Goal: Check status: Check status

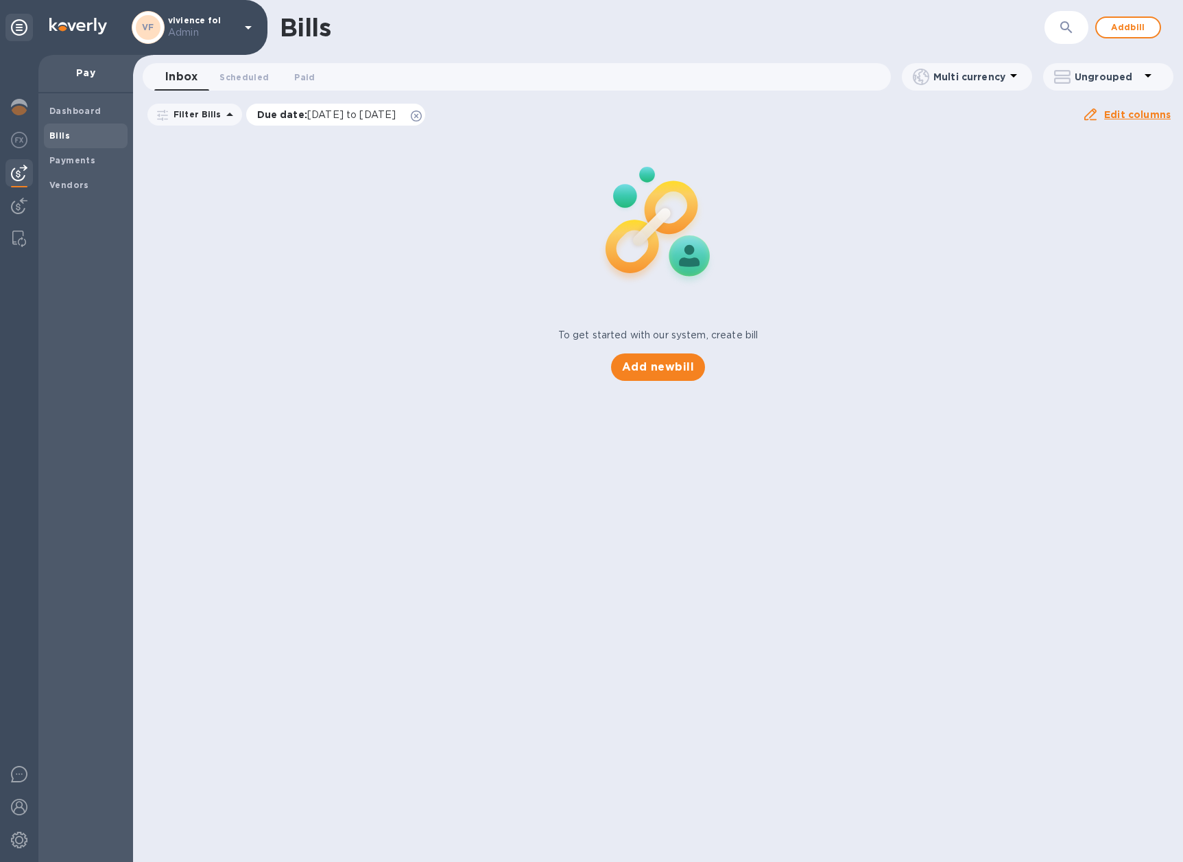
click at [422, 119] on icon at bounding box center [416, 115] width 11 height 11
click at [51, 150] on div "Payments" at bounding box center [86, 160] width 84 height 25
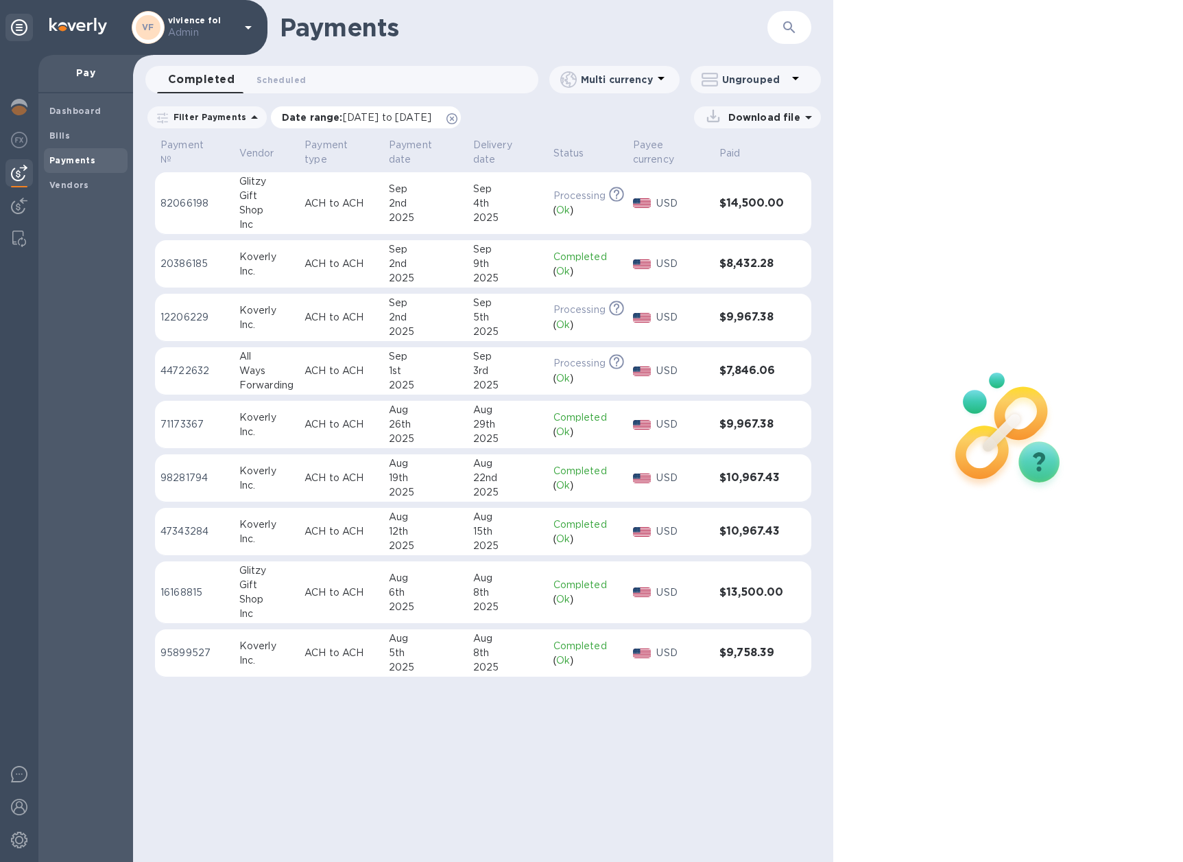
click at [458, 122] on icon at bounding box center [452, 118] width 11 height 11
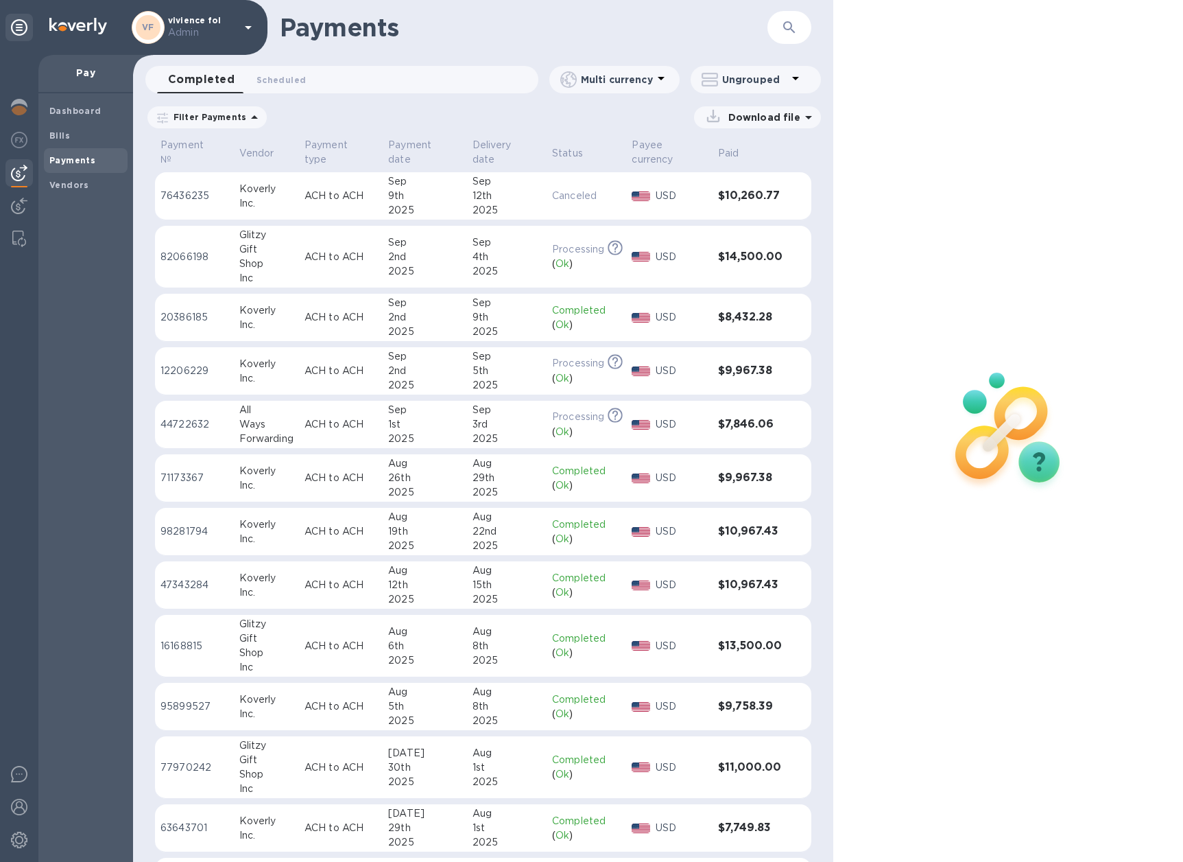
click at [265, 200] on div "Inc." at bounding box center [266, 203] width 54 height 14
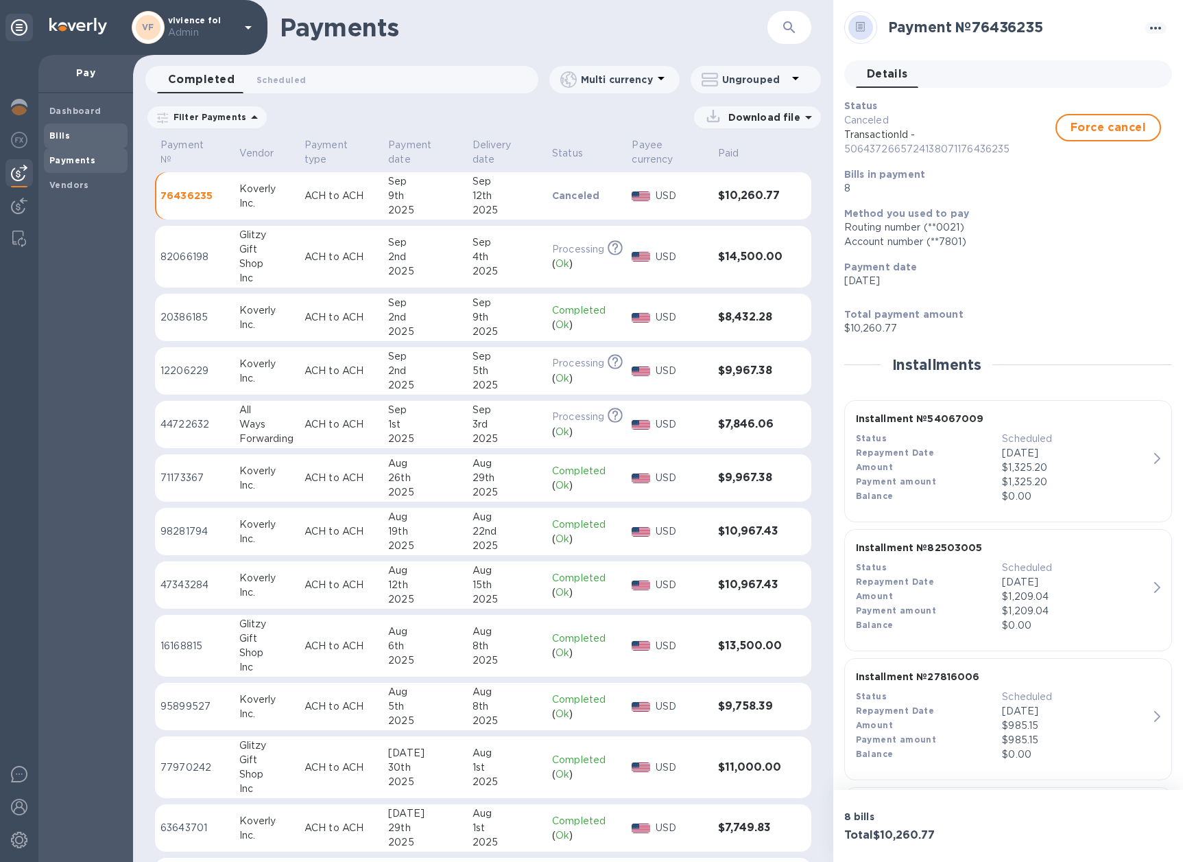
click at [60, 137] on b "Bills" at bounding box center [59, 135] width 21 height 10
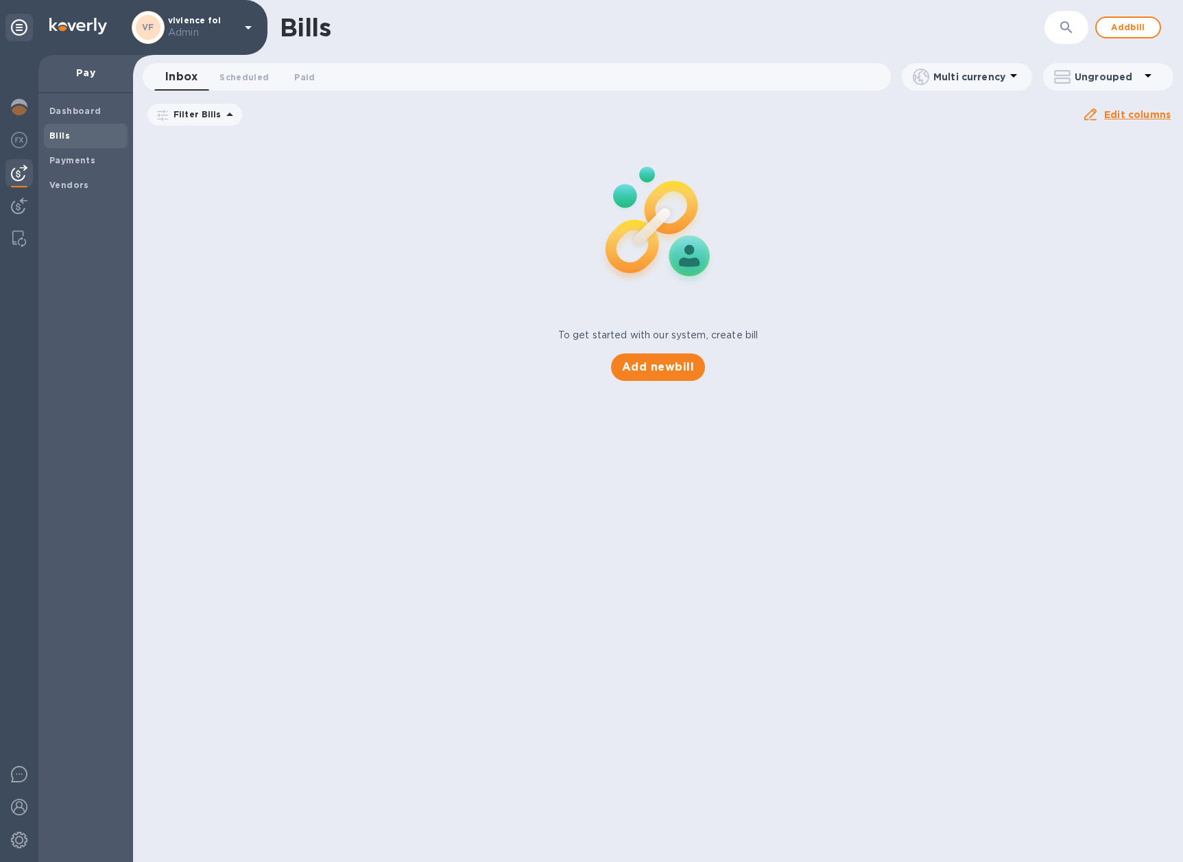
click at [0, 0] on icon at bounding box center [0, 0] width 0 height 0
click at [93, 109] on b "Dashboard" at bounding box center [75, 111] width 52 height 10
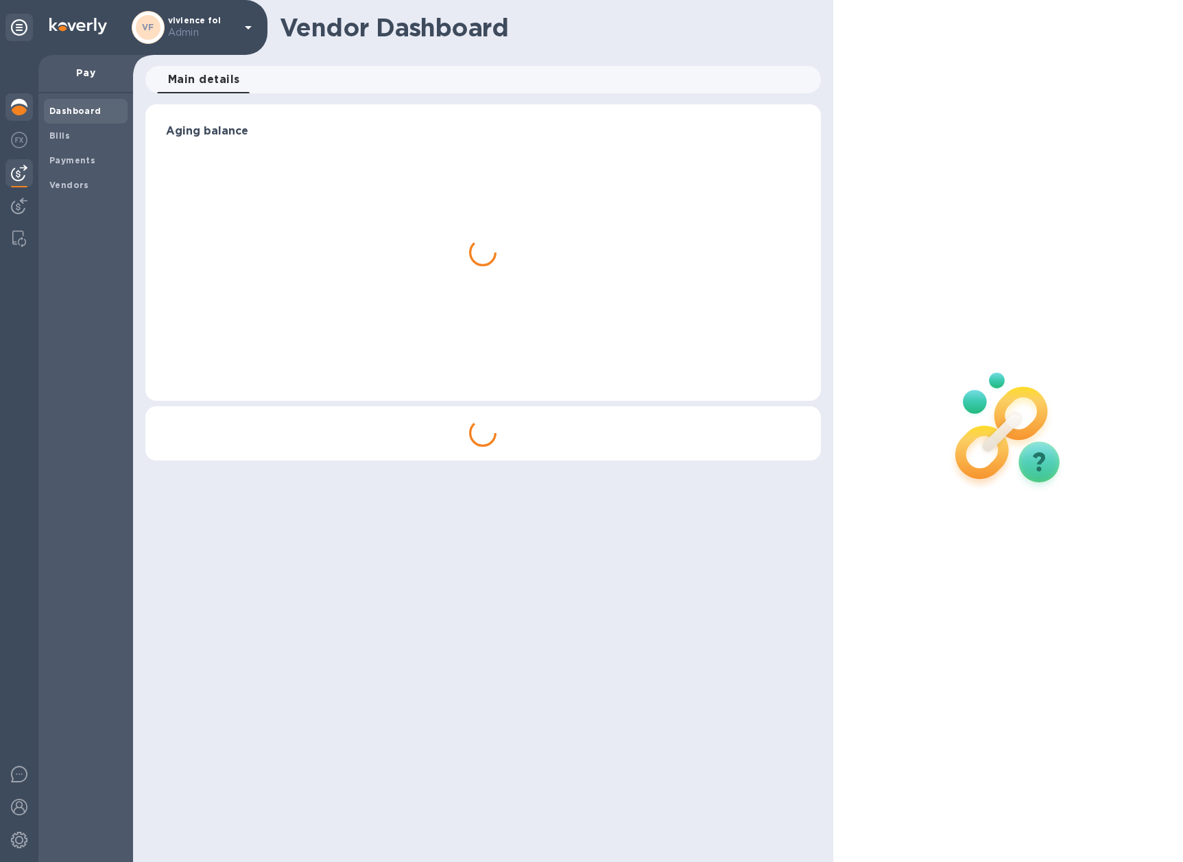
click at [18, 108] on img at bounding box center [19, 107] width 16 height 16
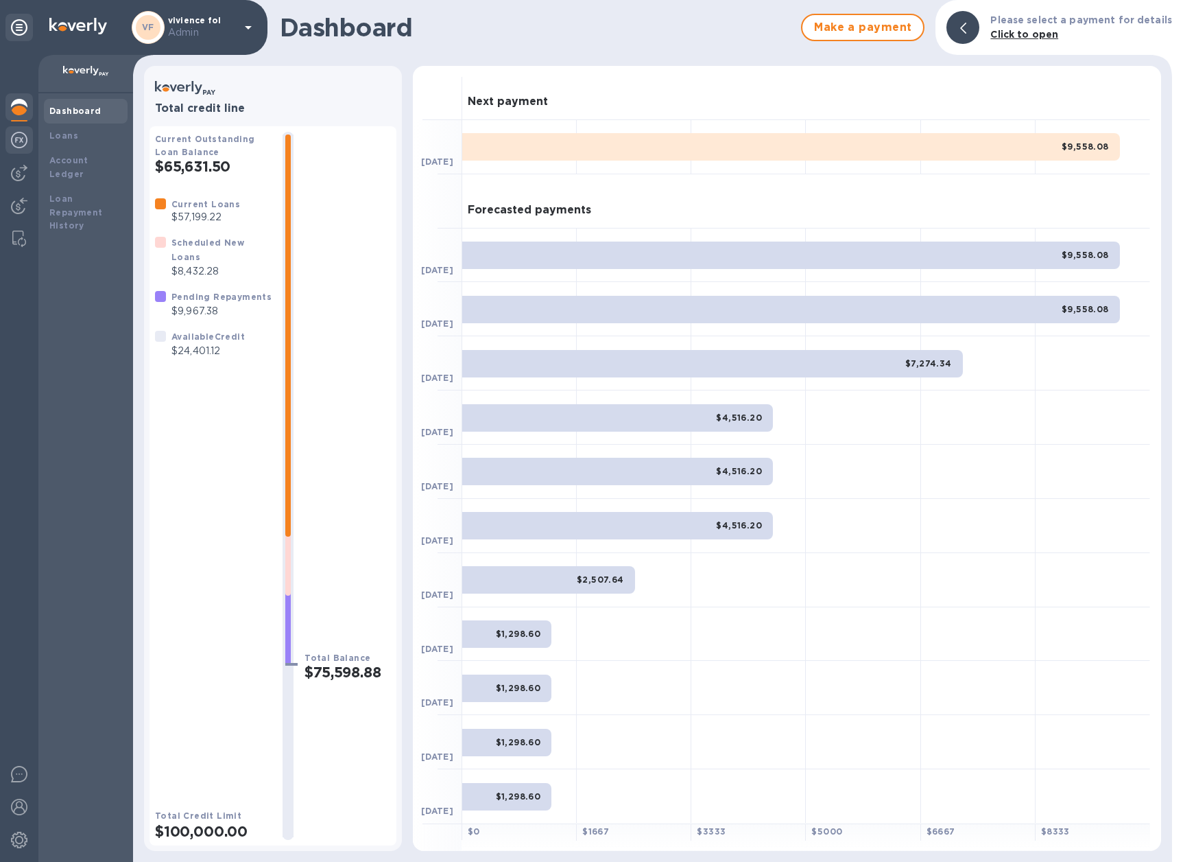
click at [23, 137] on img at bounding box center [19, 140] width 16 height 16
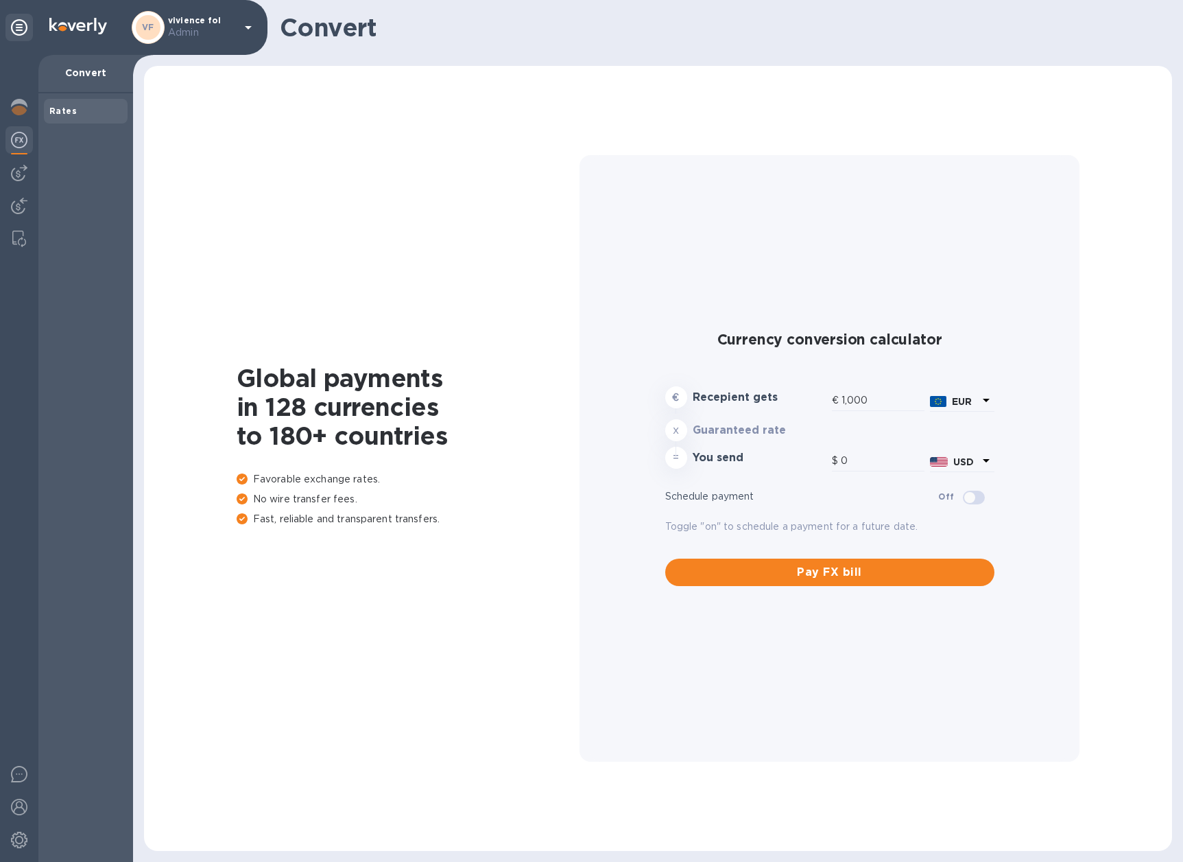
type input "1,173.45"
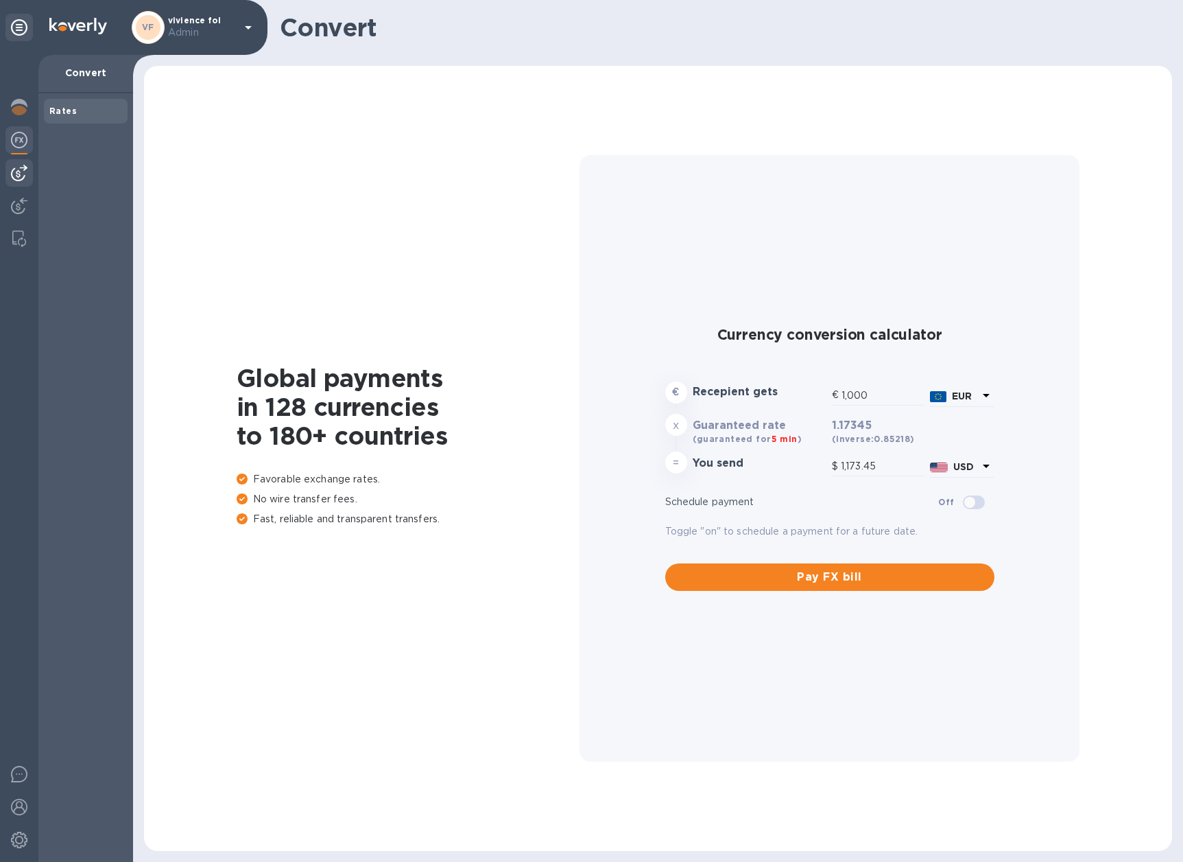
click at [20, 159] on div at bounding box center [18, 172] width 27 height 27
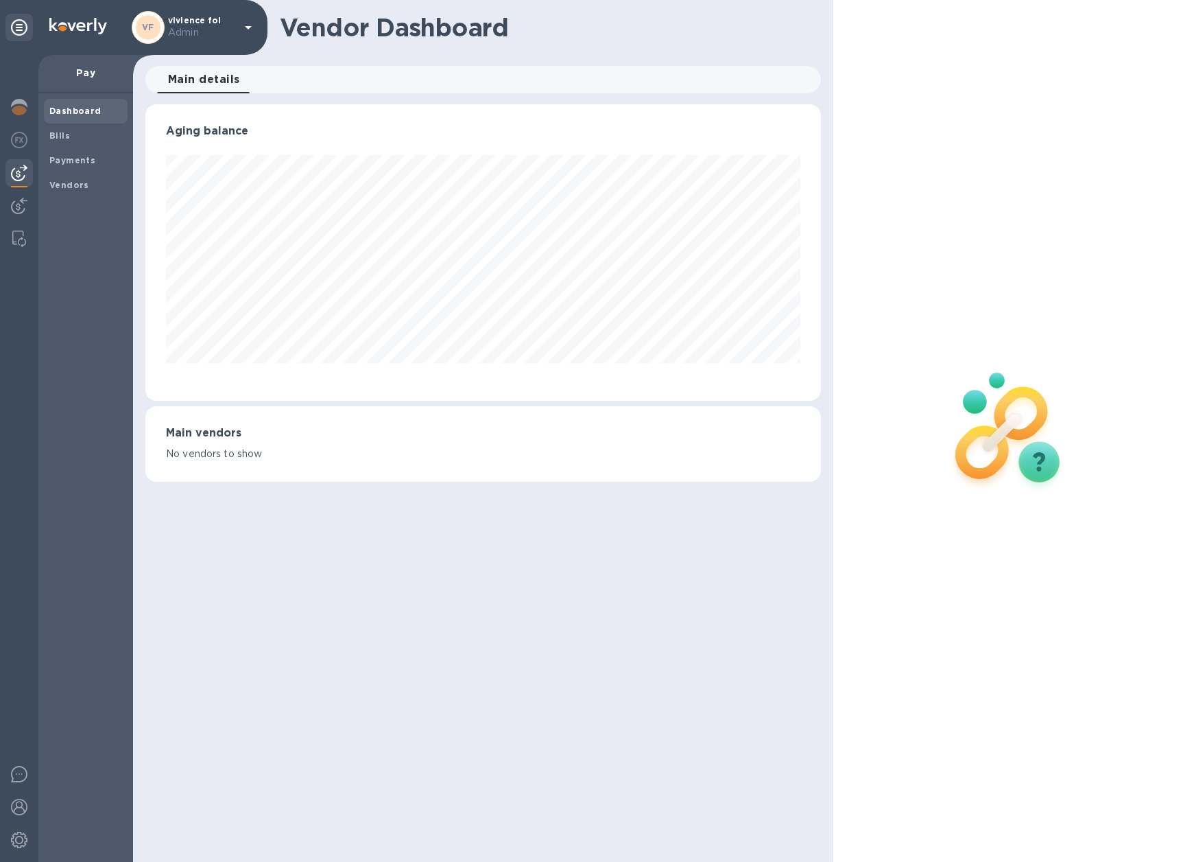
scroll to position [296, 675]
click at [22, 204] on img at bounding box center [19, 206] width 16 height 16
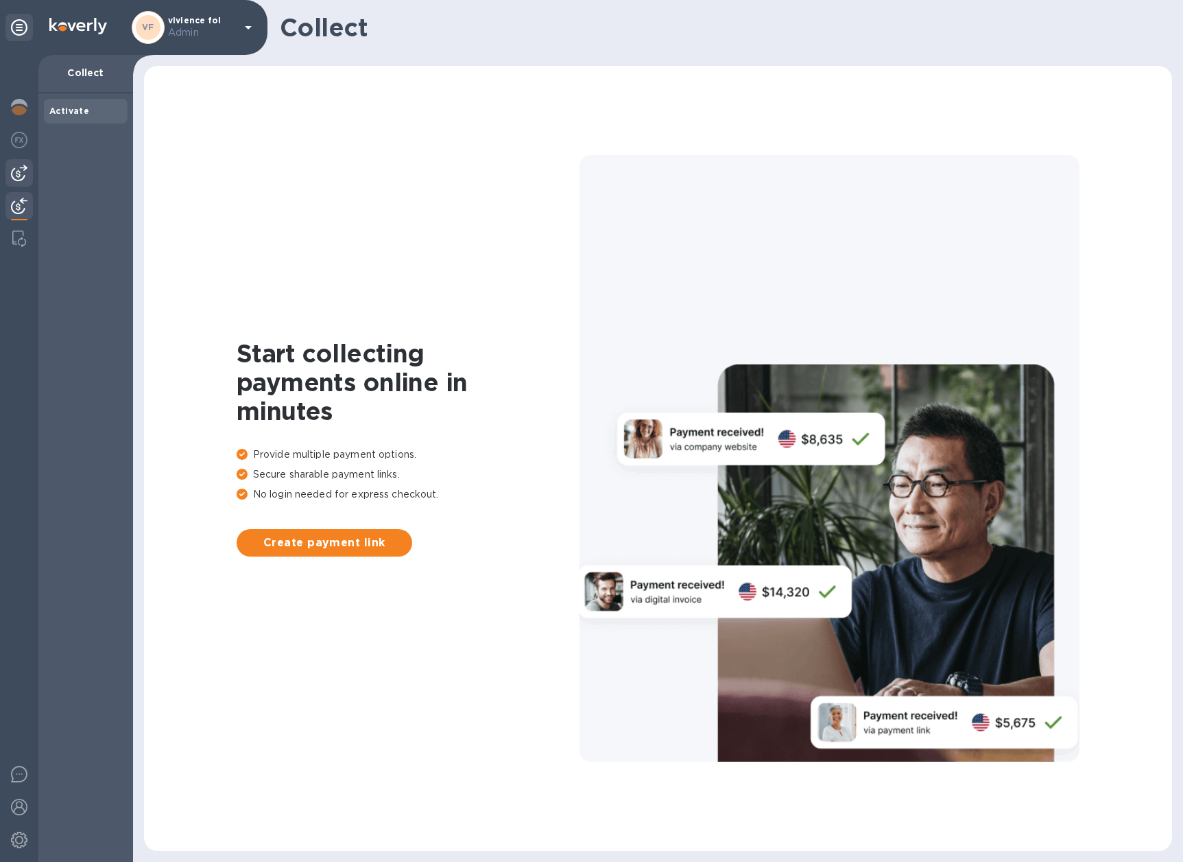
click at [22, 168] on img at bounding box center [19, 173] width 16 height 16
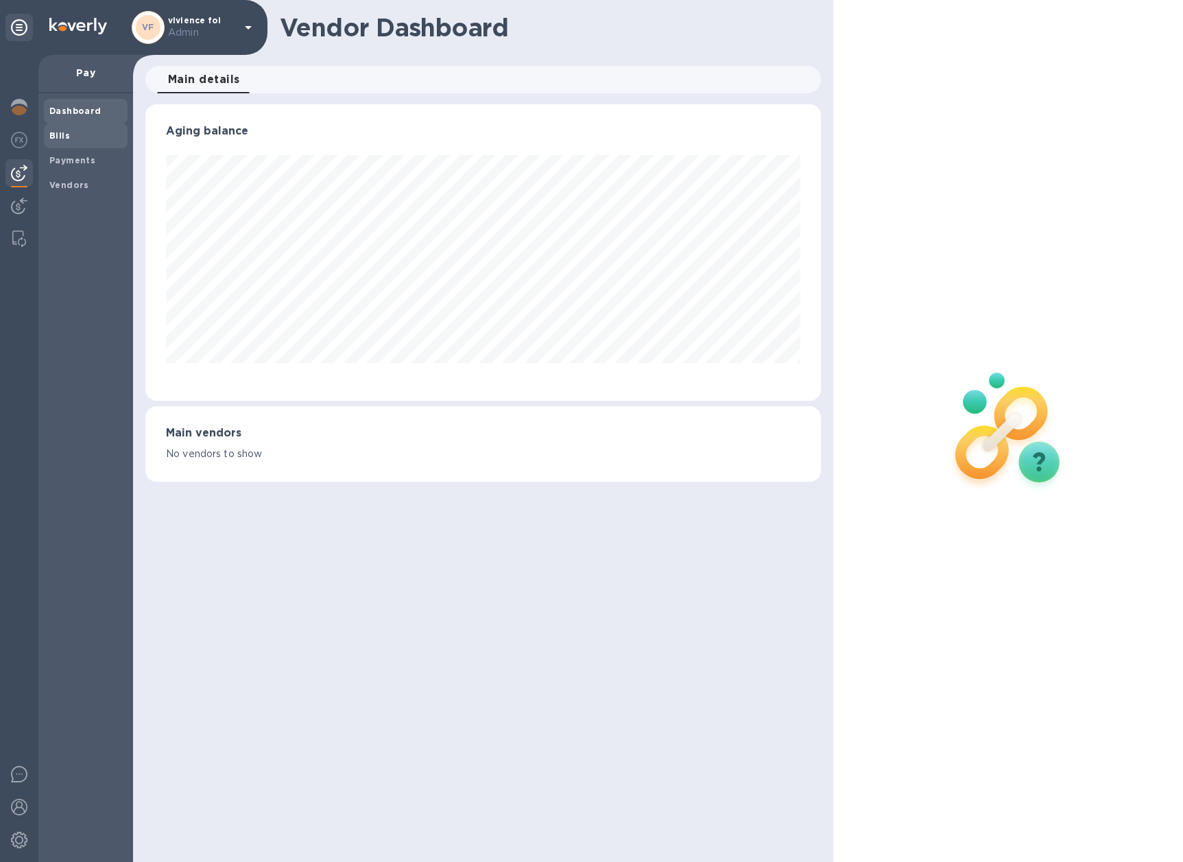
scroll to position [296, 675]
click at [86, 129] on span "Bills" at bounding box center [85, 136] width 73 height 14
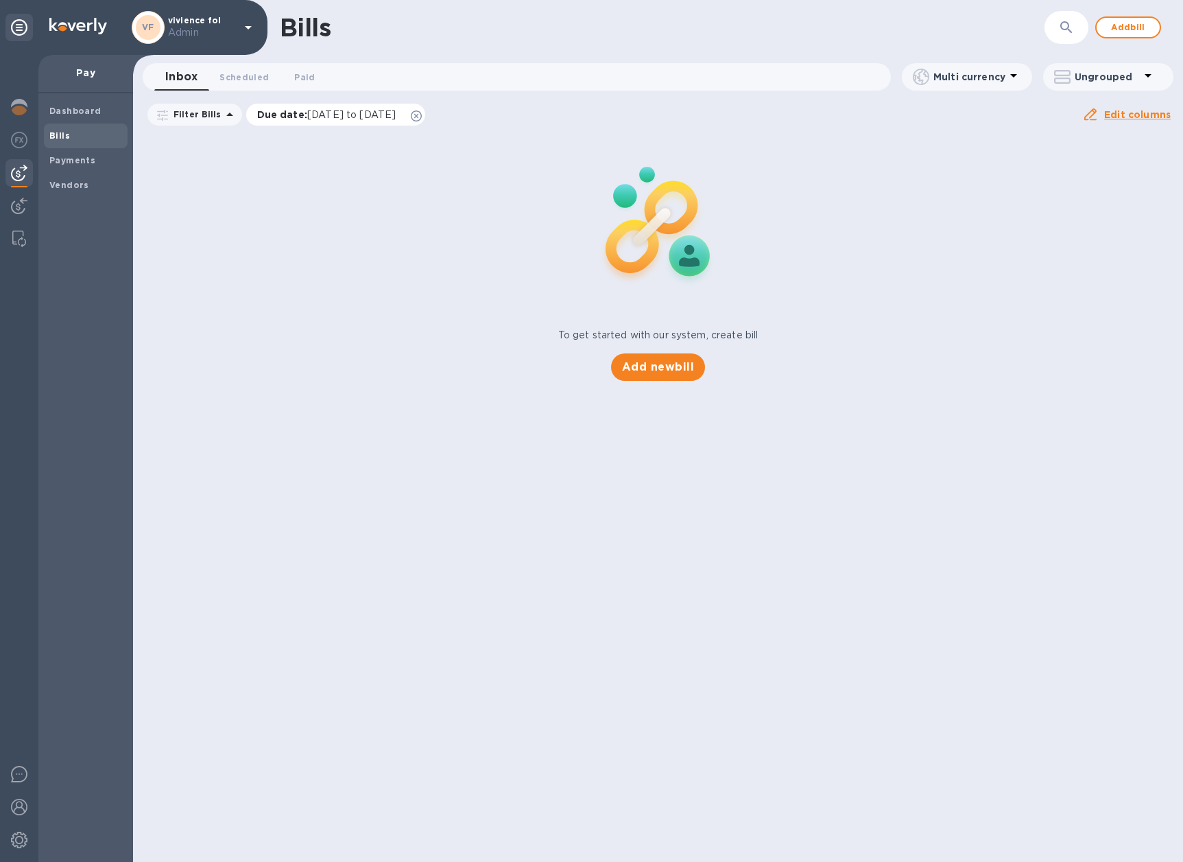
click at [422, 119] on icon at bounding box center [416, 115] width 11 height 11
click at [249, 77] on span "Scheduled 0" at bounding box center [244, 77] width 49 height 14
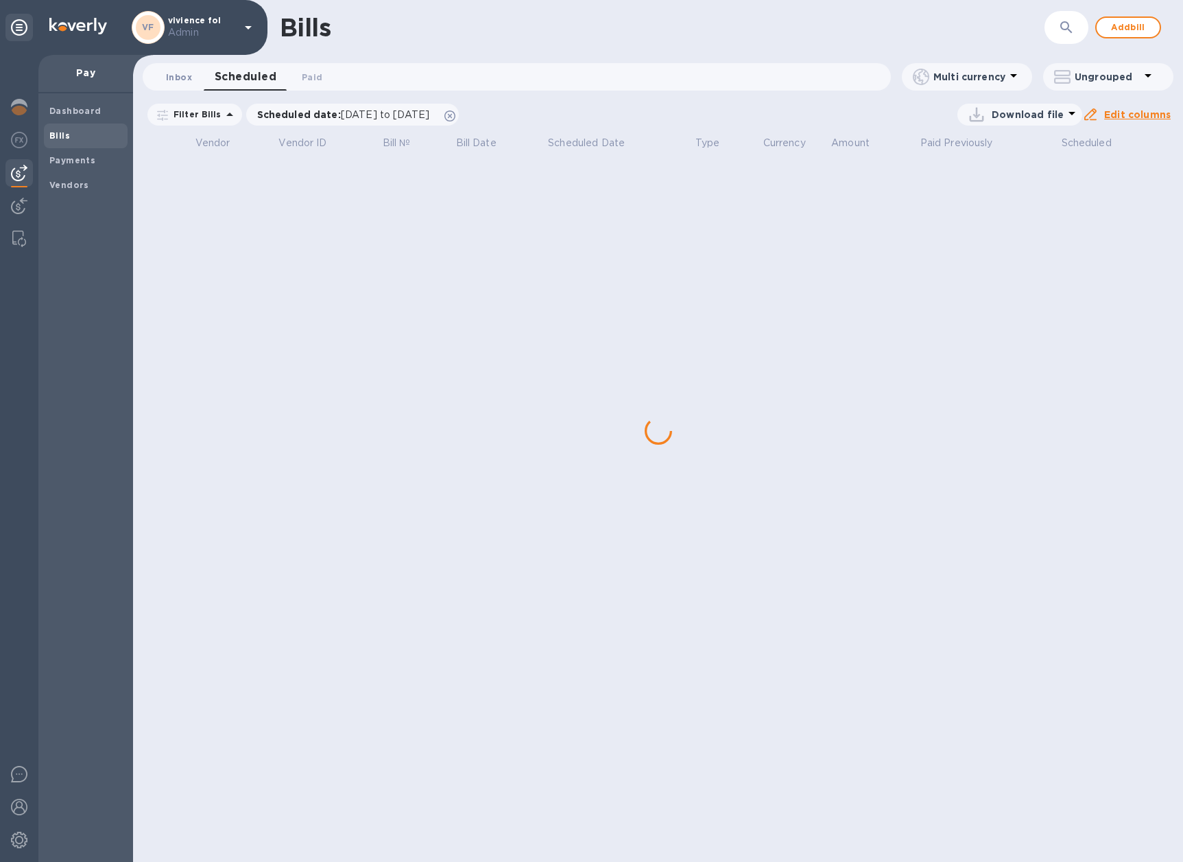
click at [184, 85] on button "Inbox 0" at bounding box center [178, 76] width 49 height 27
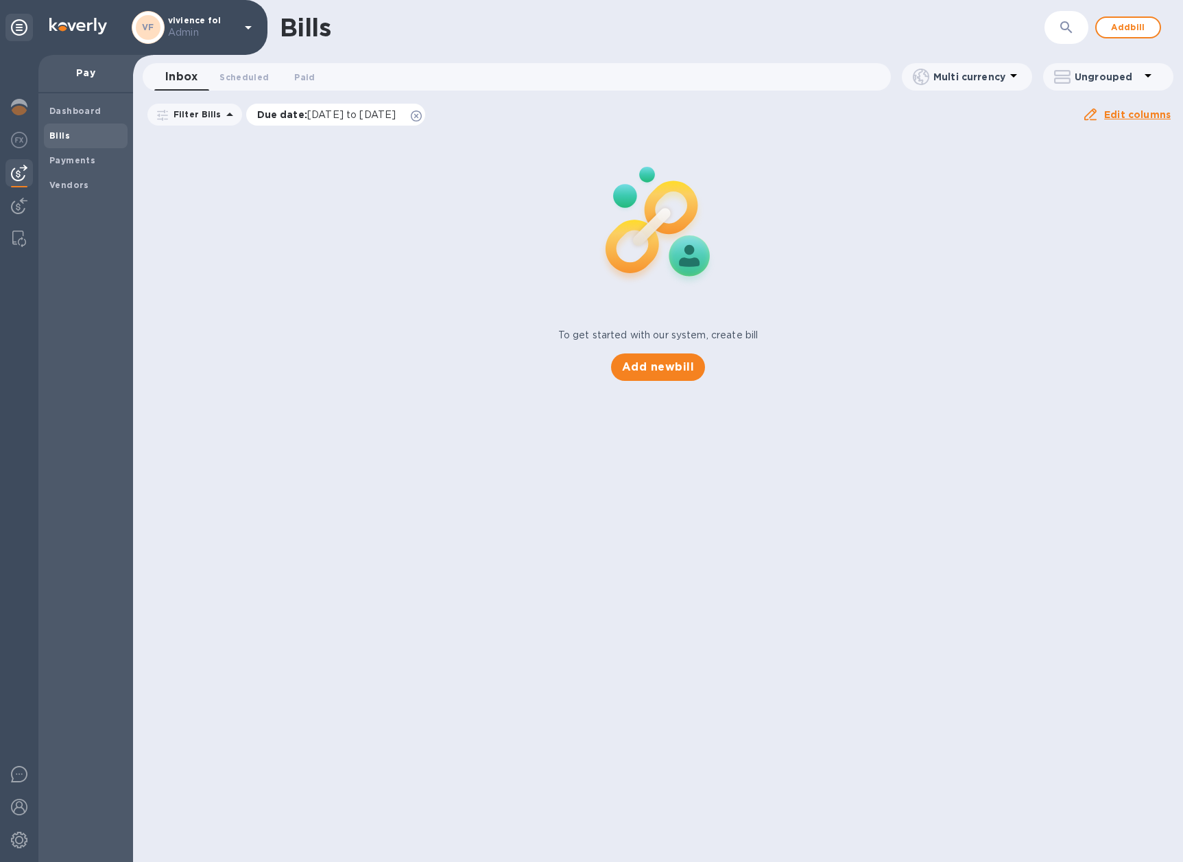
click at [422, 117] on icon at bounding box center [416, 115] width 11 height 11
click at [71, 154] on span "Payments" at bounding box center [72, 161] width 46 height 14
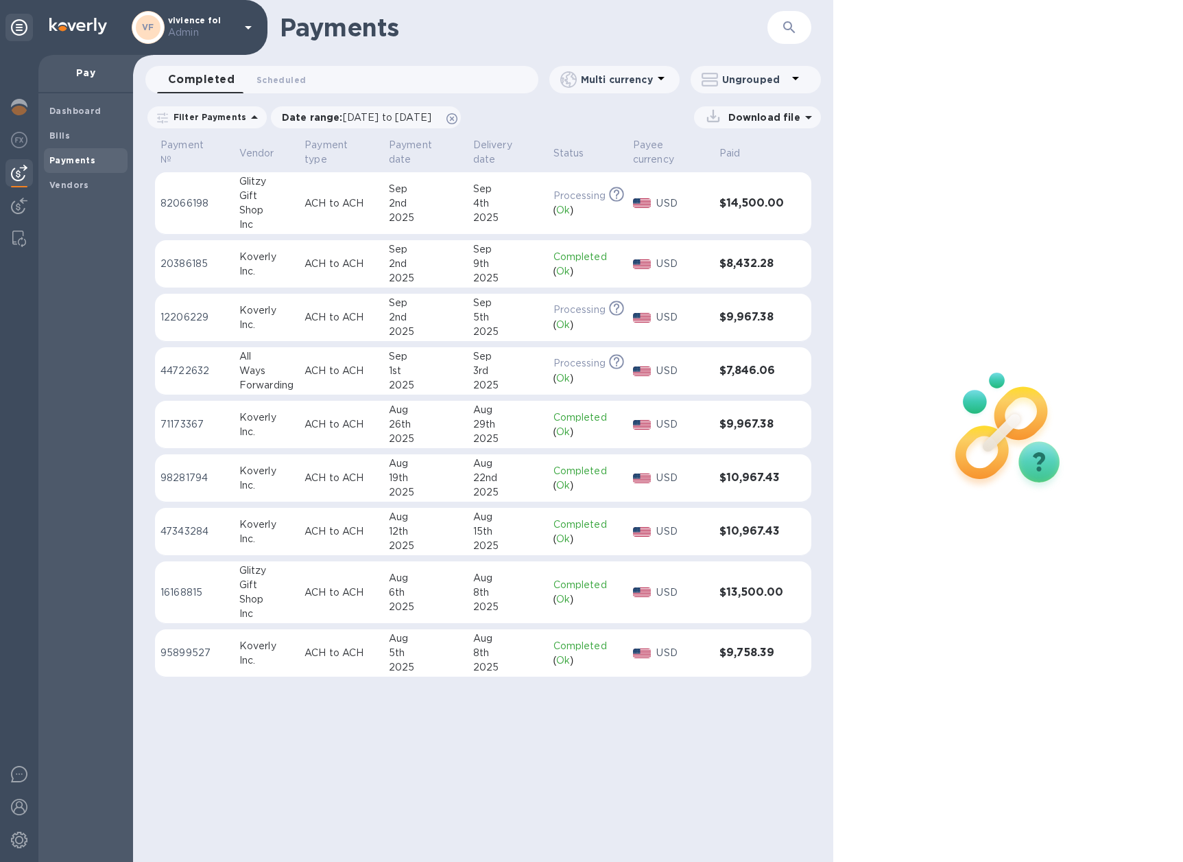
click at [268, 379] on div "Forwarding" at bounding box center [266, 385] width 54 height 14
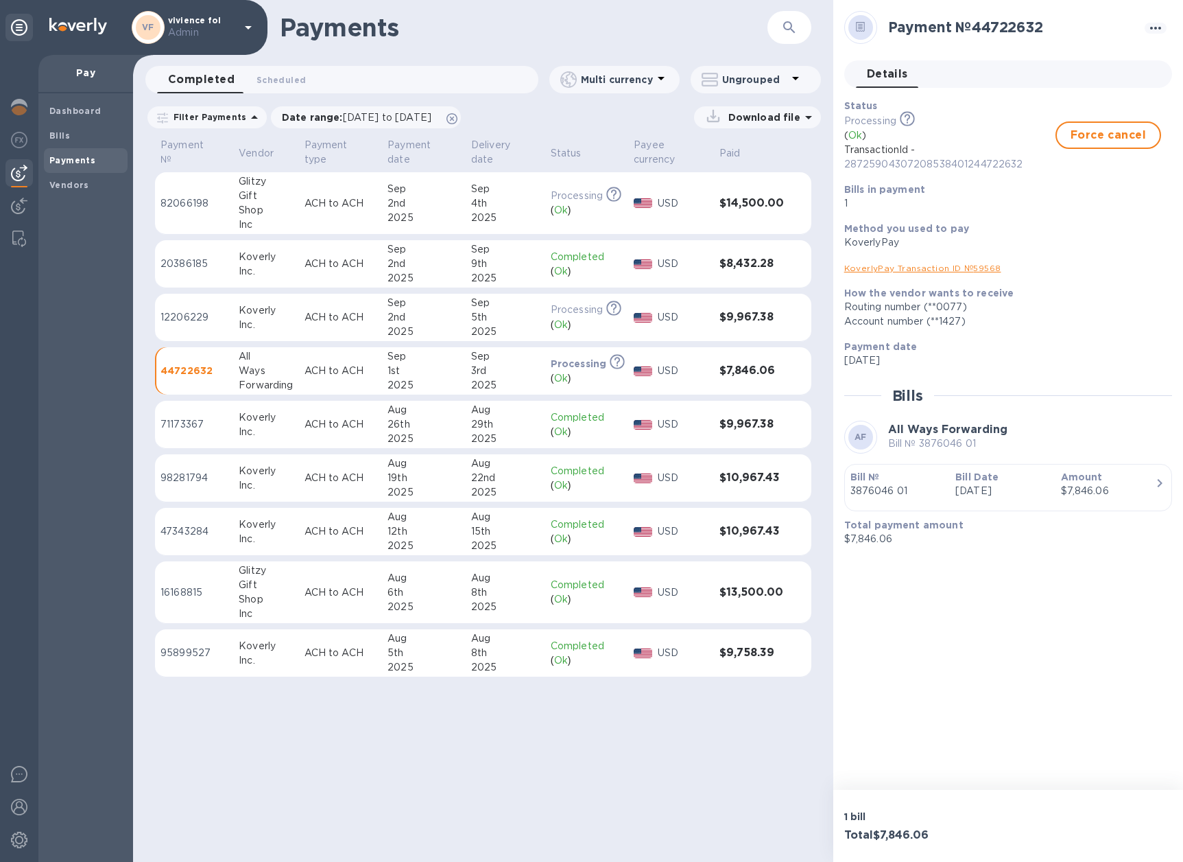
click at [1028, 502] on div "button" at bounding box center [1009, 501] width 316 height 7
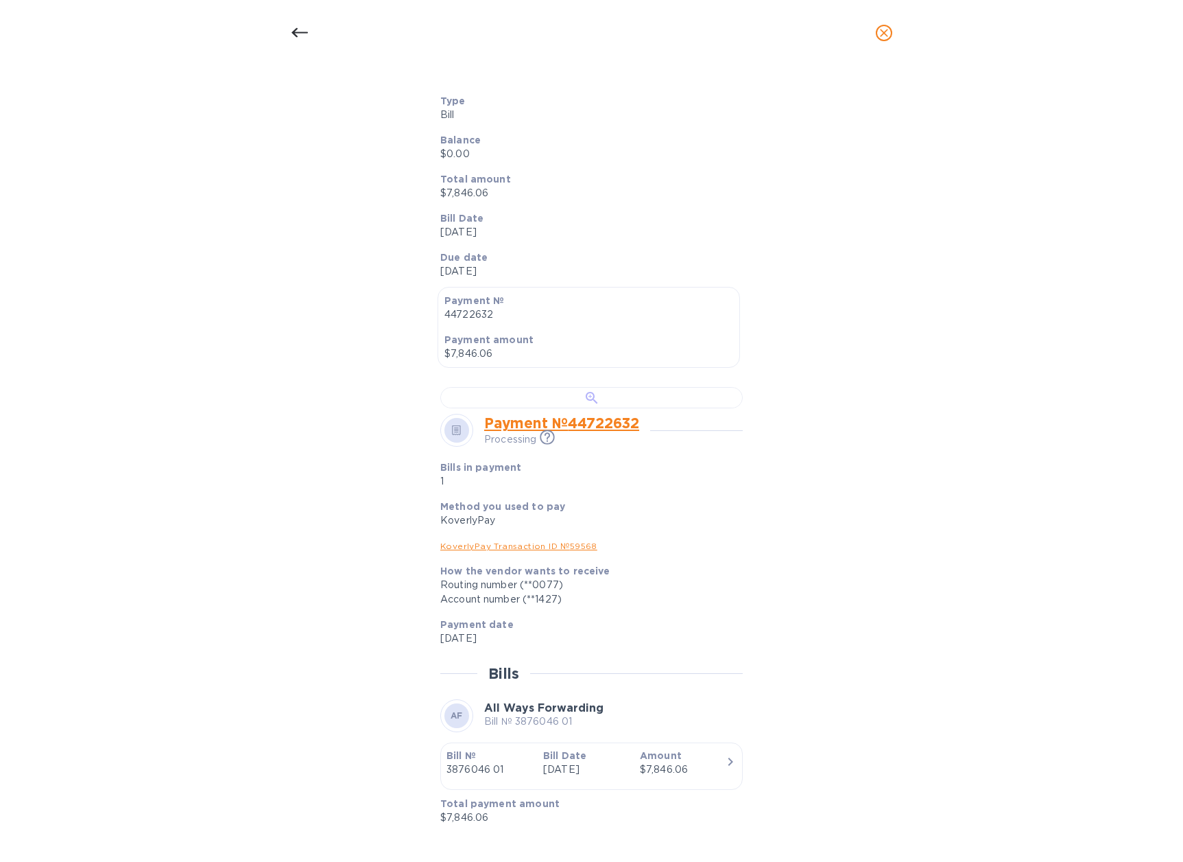
scroll to position [392, 0]
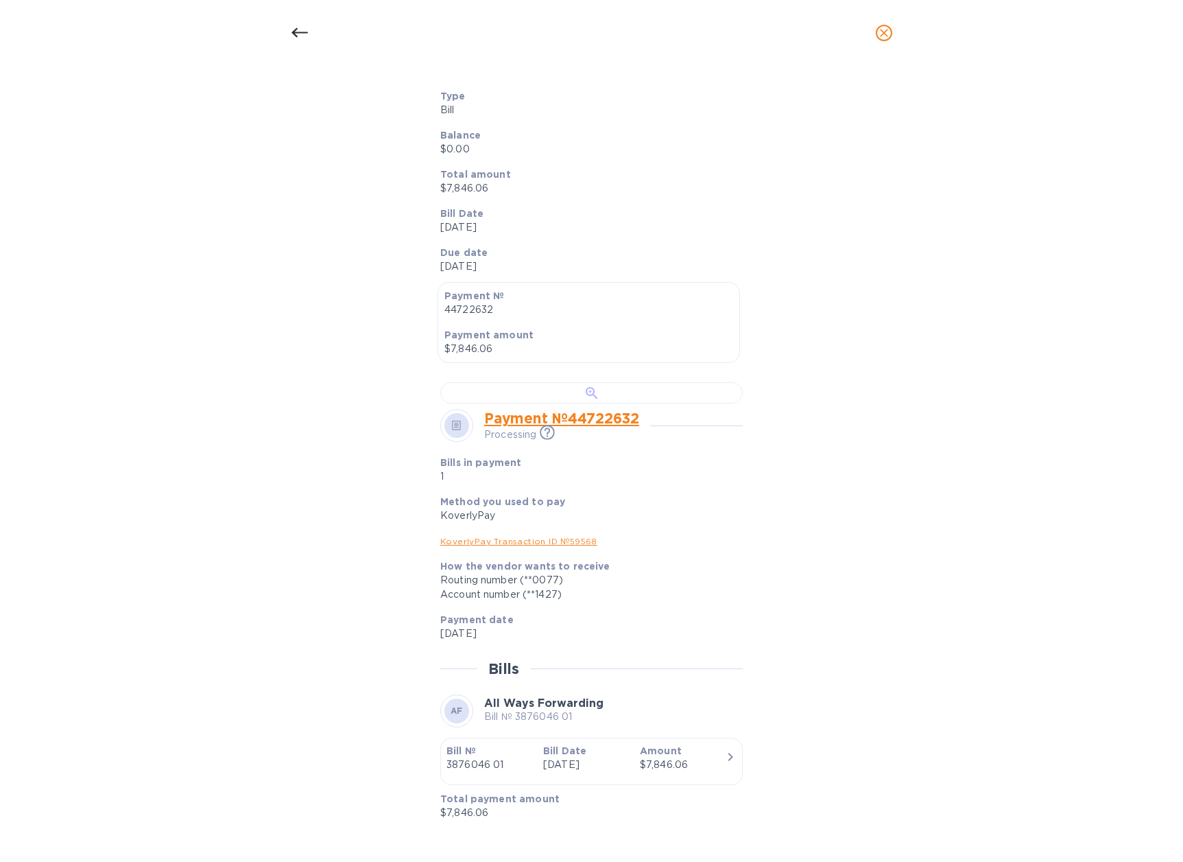
click at [581, 388] on div at bounding box center [591, 392] width 303 height 21
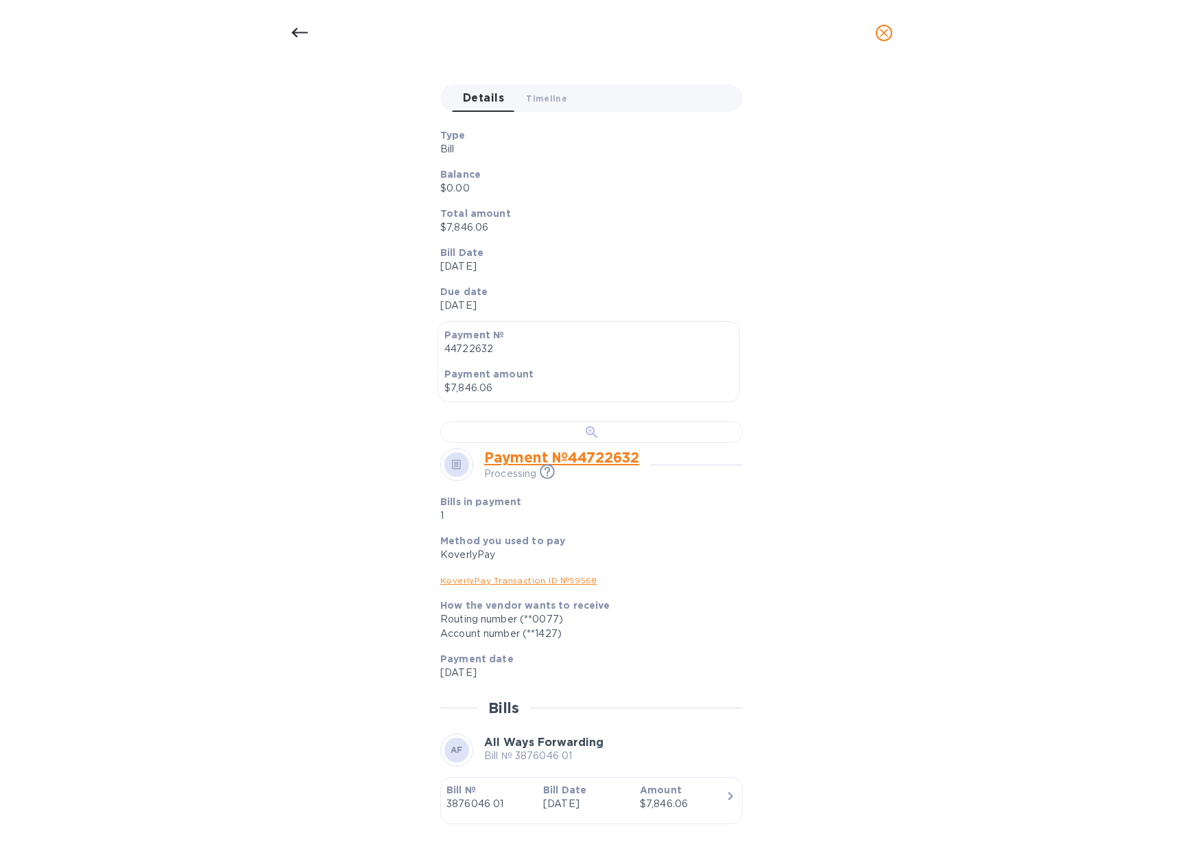
scroll to position [0, 0]
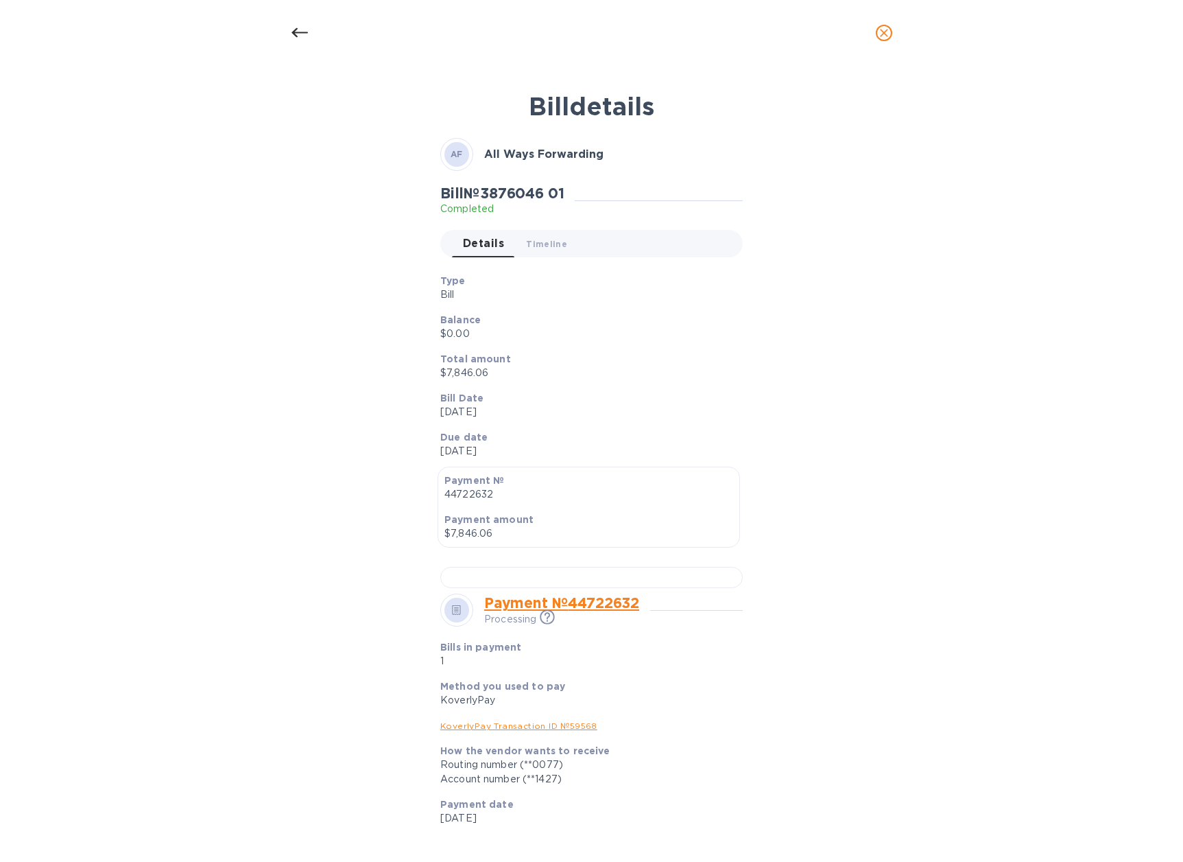
click at [303, 31] on icon at bounding box center [300, 33] width 16 height 16
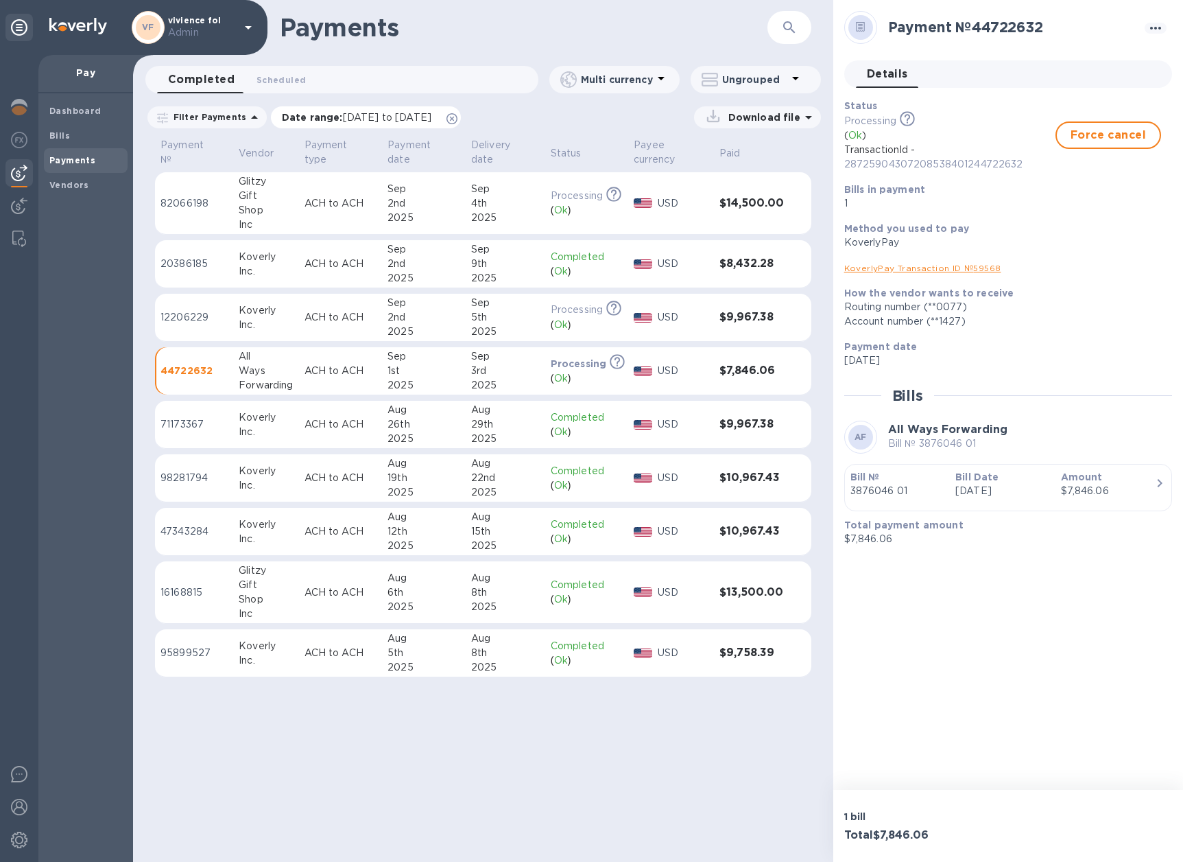
click at [458, 120] on icon at bounding box center [452, 118] width 11 height 11
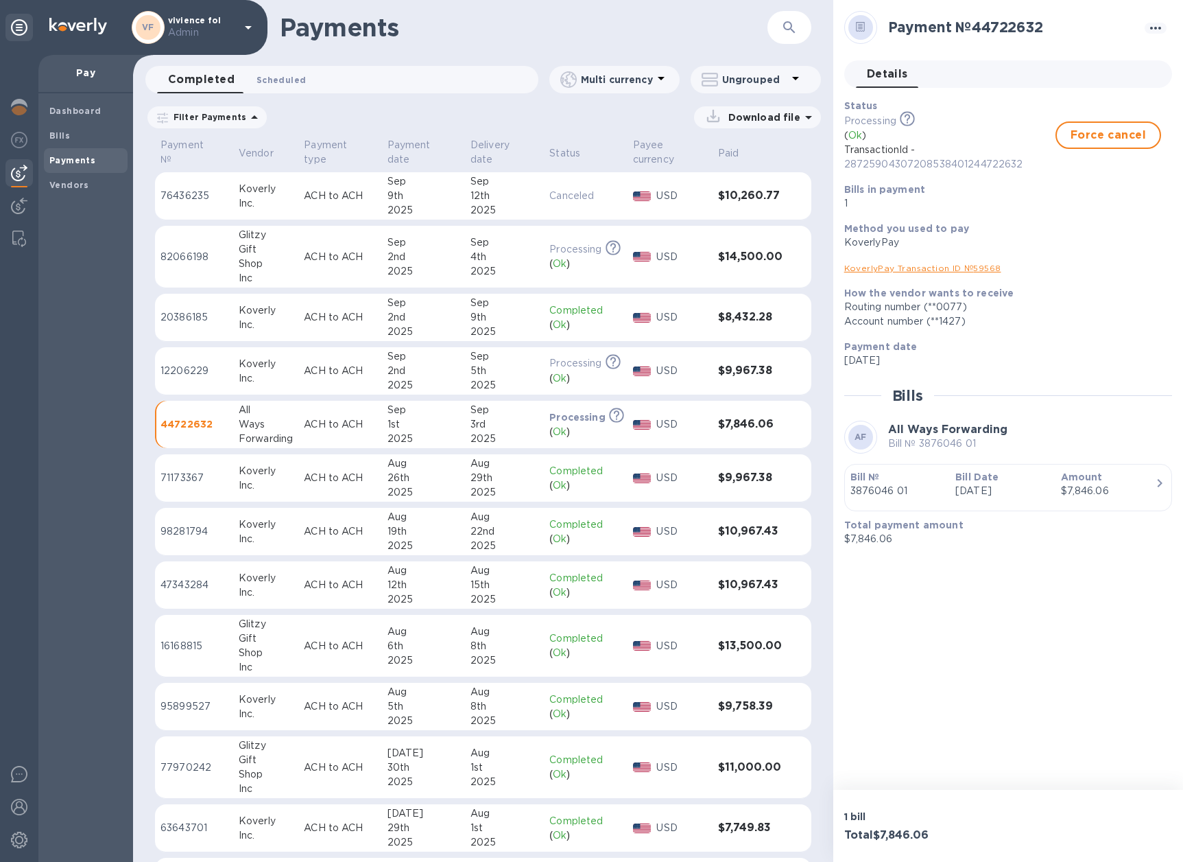
click at [274, 84] on span "Scheduled 0" at bounding box center [281, 80] width 49 height 14
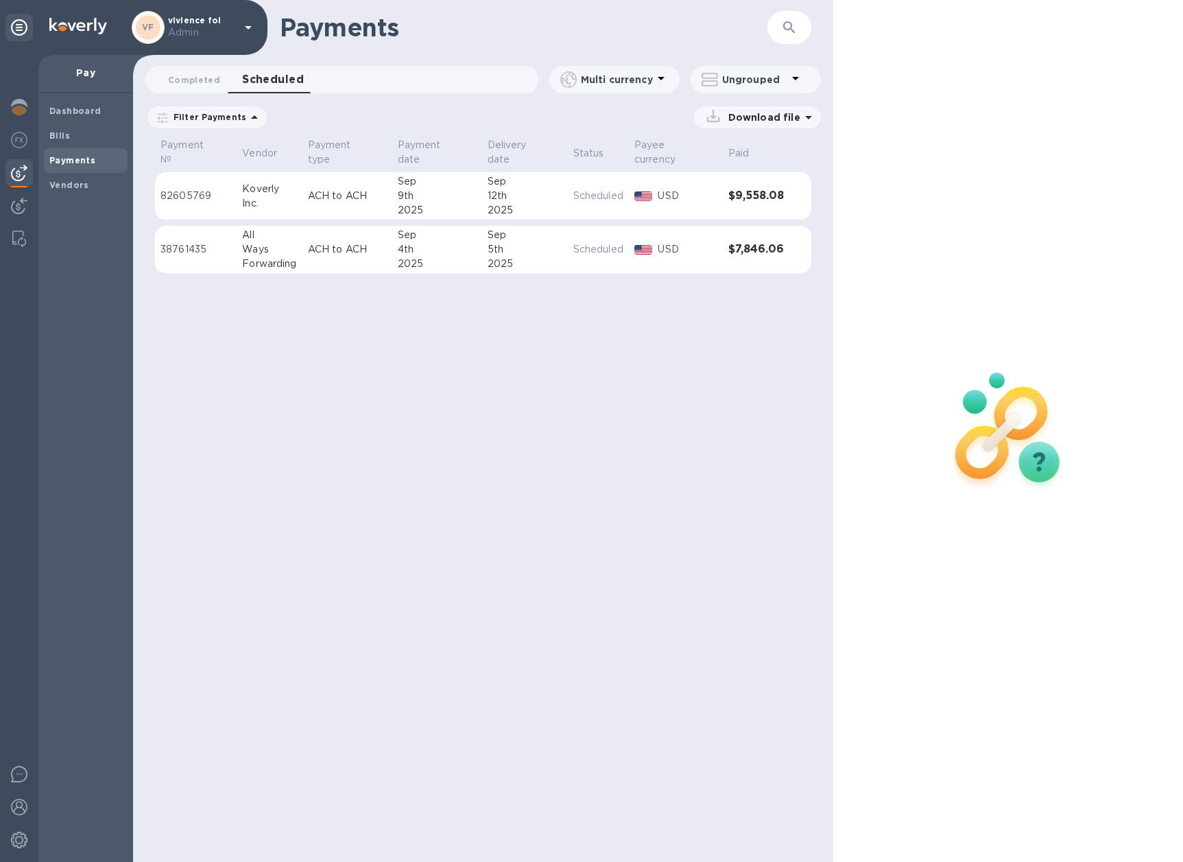
click at [307, 241] on td "ACH to ACH" at bounding box center [348, 250] width 90 height 48
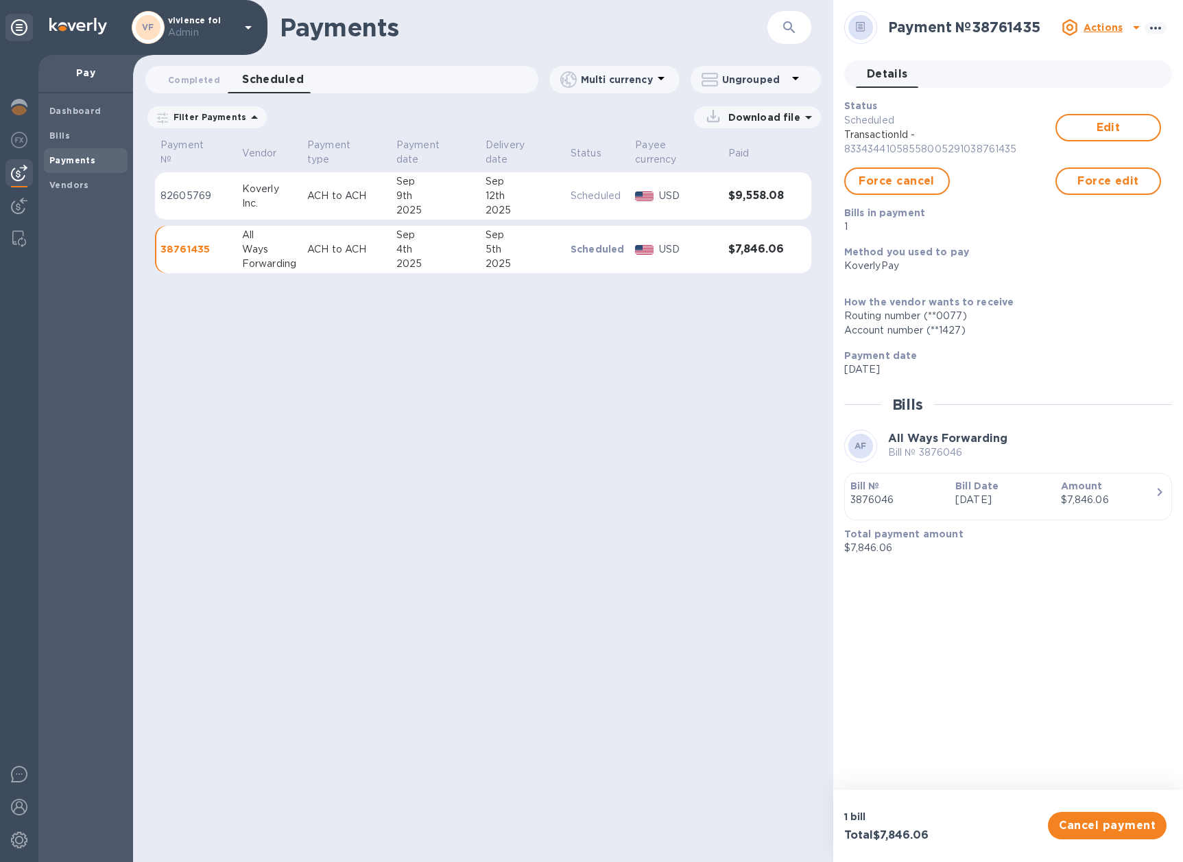
click at [1033, 508] on div "button" at bounding box center [1009, 510] width 316 height 7
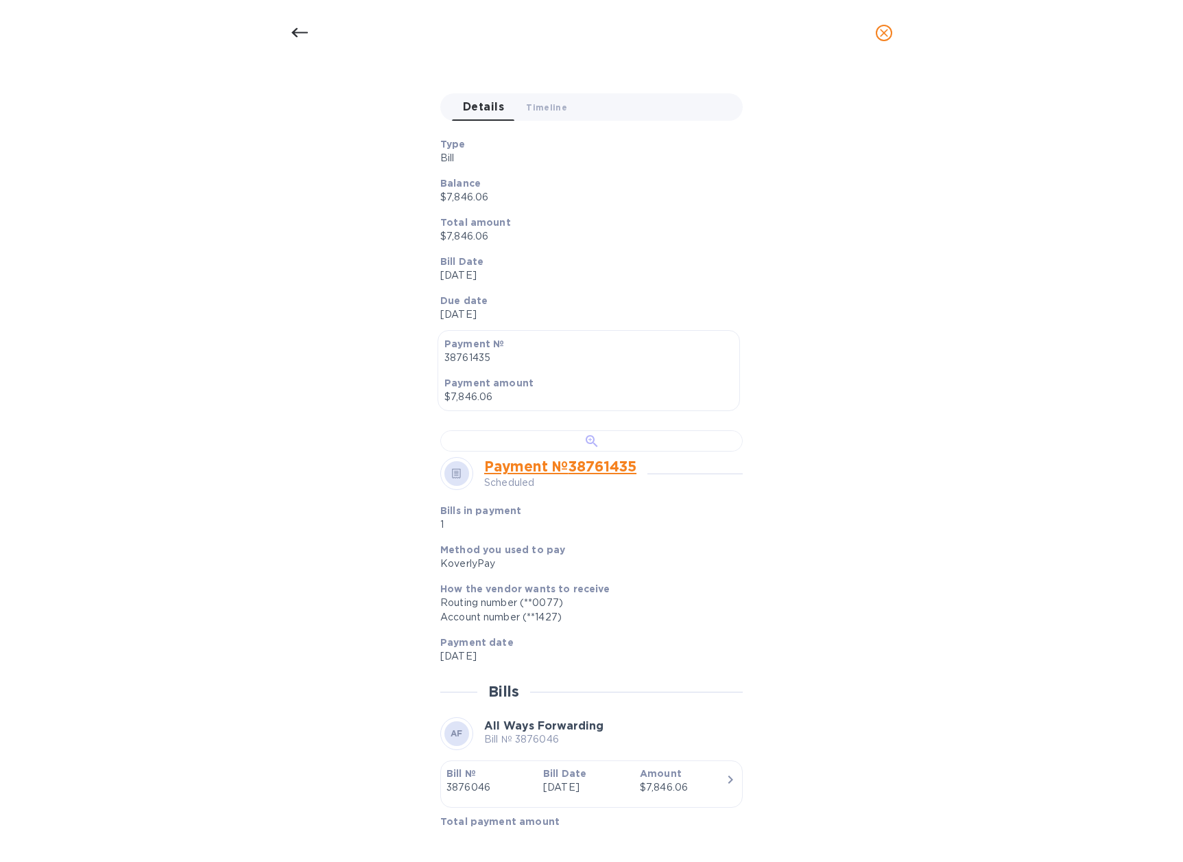
scroll to position [302, 0]
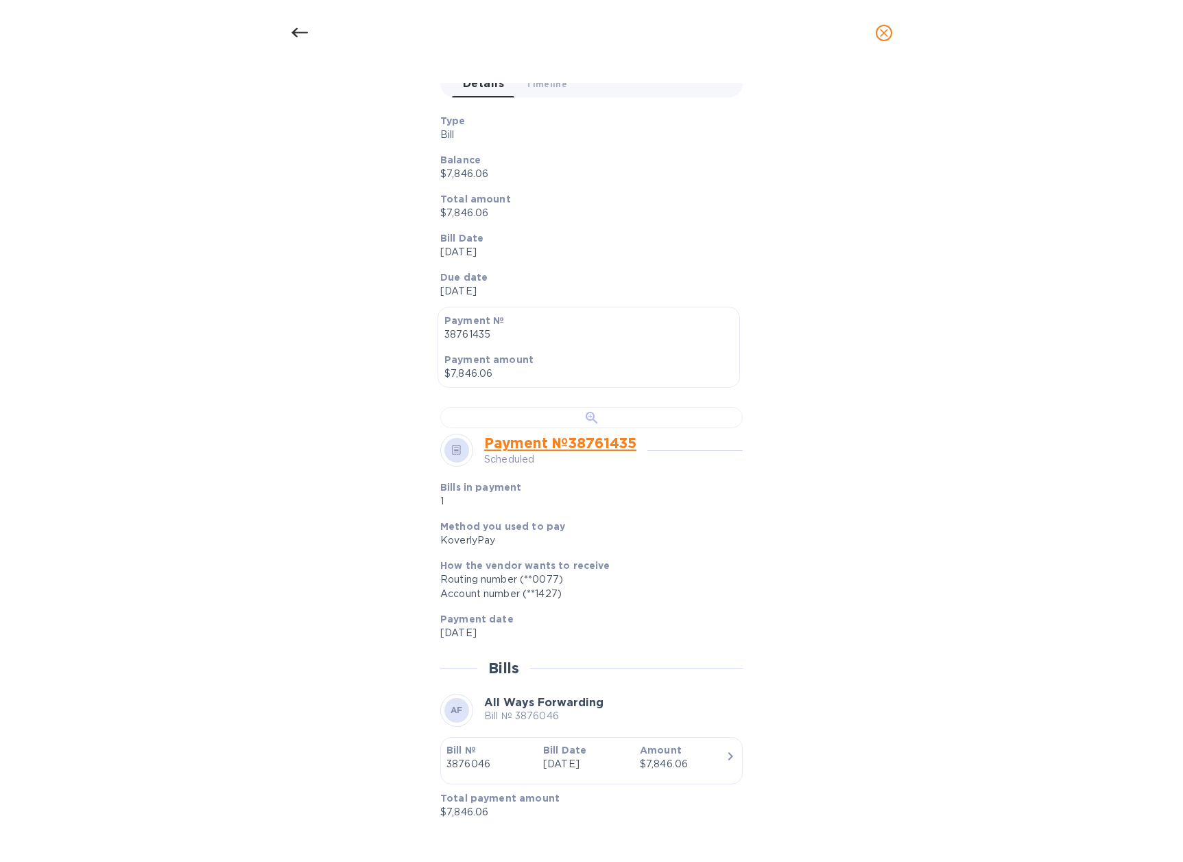
click at [637, 428] on div at bounding box center [591, 417] width 303 height 21
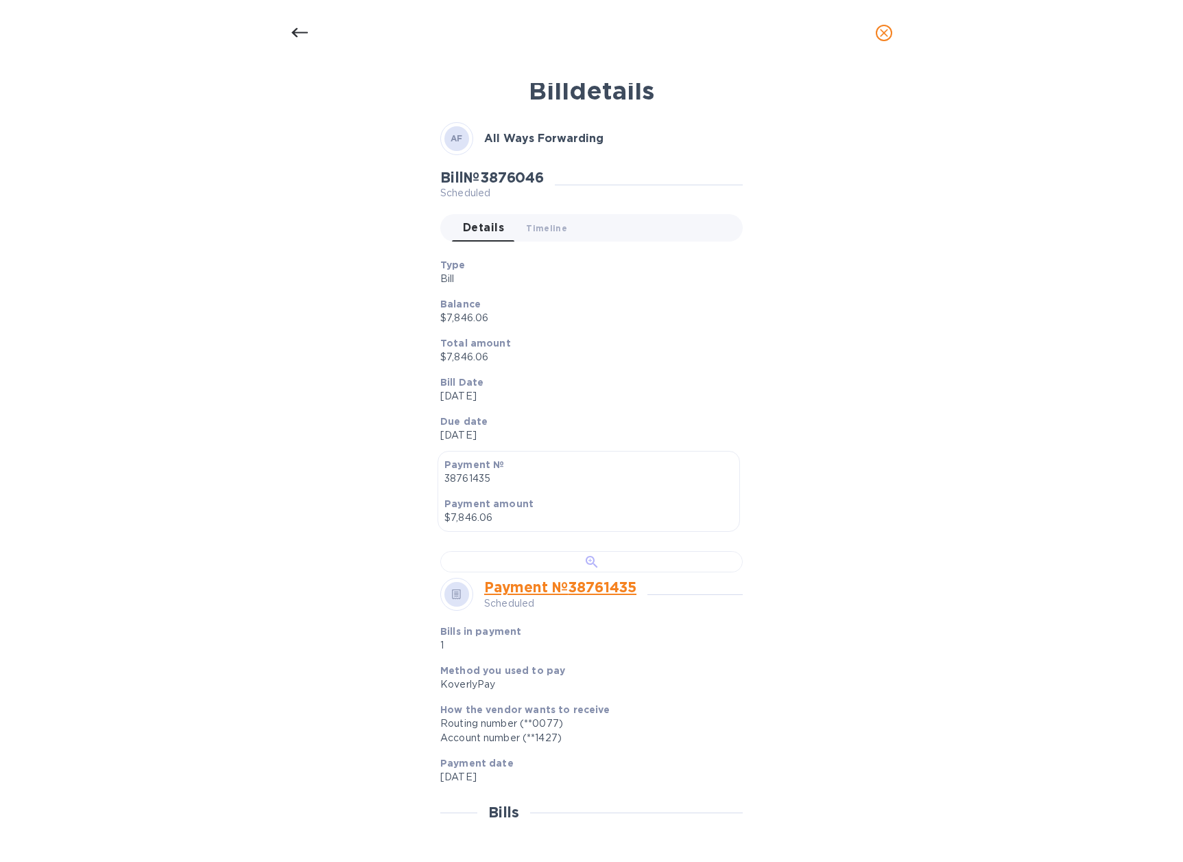
scroll to position [18, 0]
click at [309, 30] on div at bounding box center [299, 32] width 33 height 33
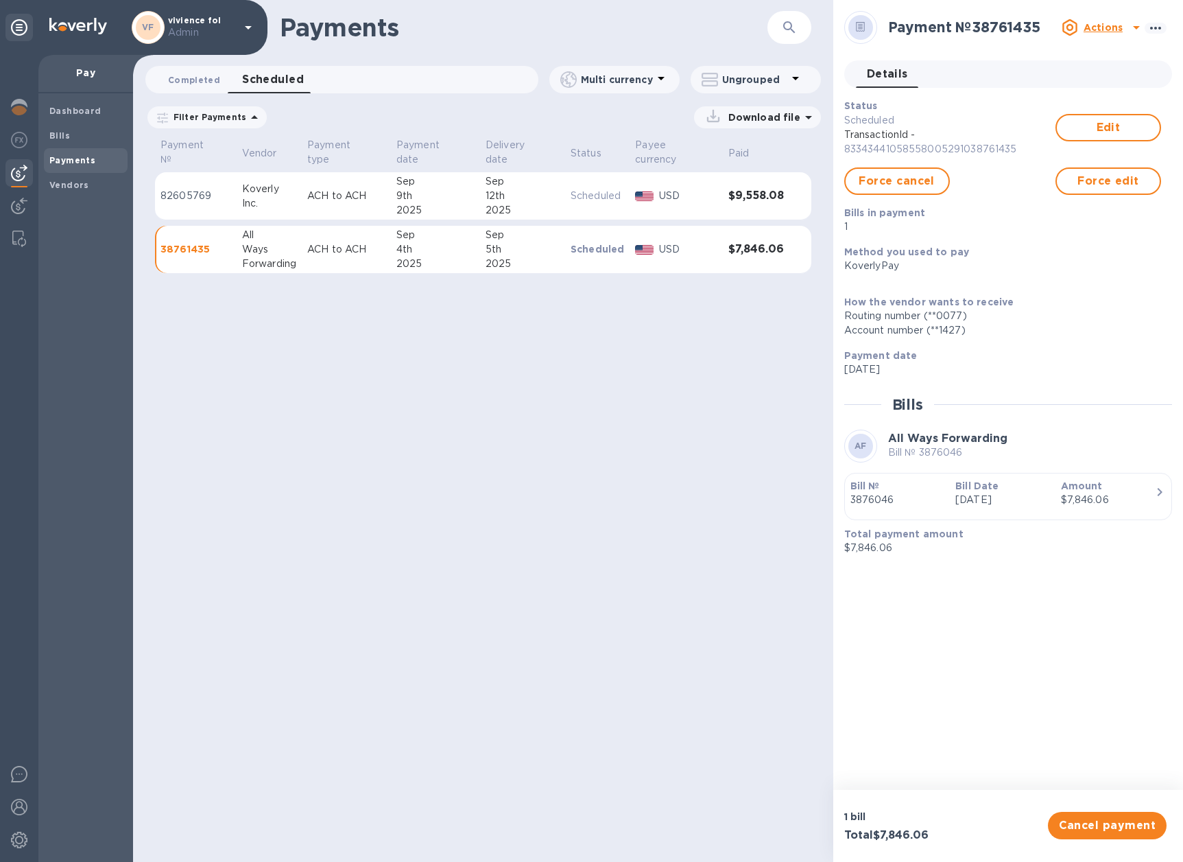
click at [198, 80] on span "Completed 0" at bounding box center [194, 80] width 52 height 14
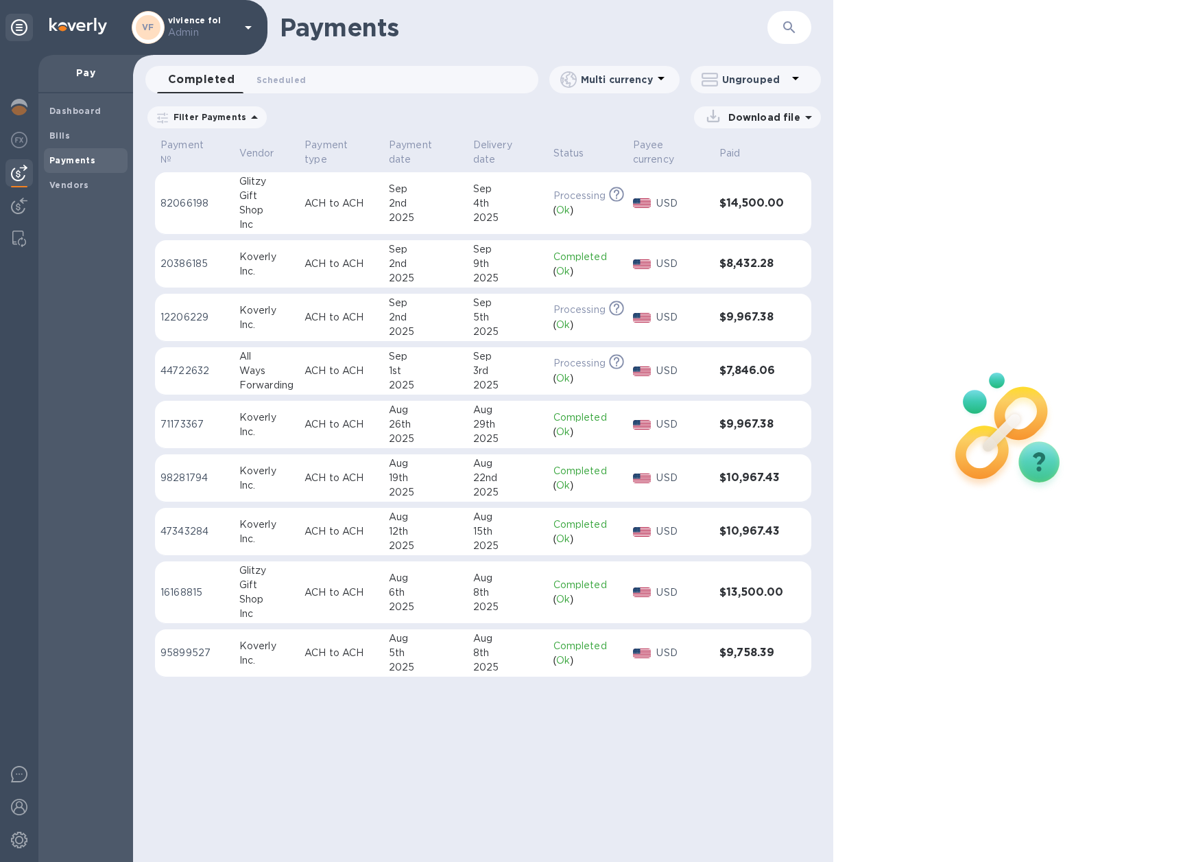
click at [314, 370] on p "ACH to ACH" at bounding box center [341, 371] width 73 height 14
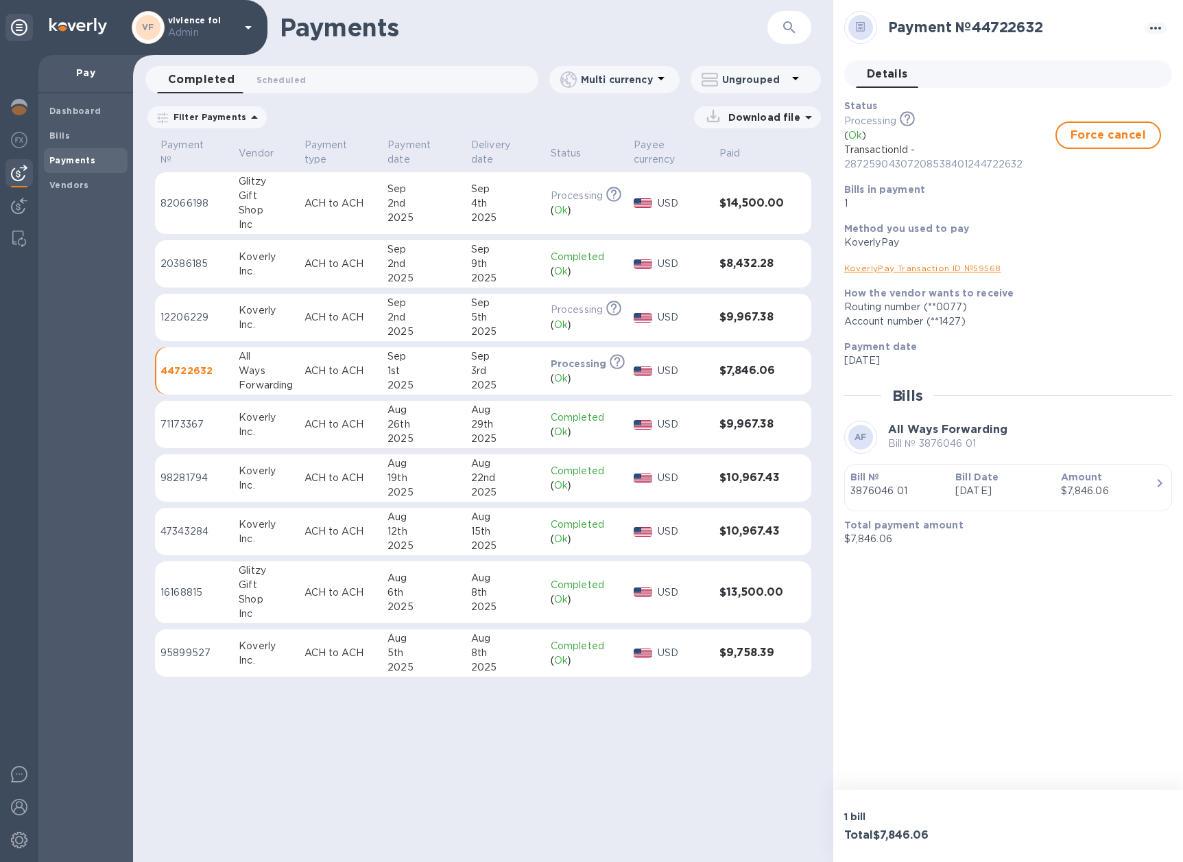
click at [959, 480] on b "Bill Date" at bounding box center [977, 476] width 43 height 11
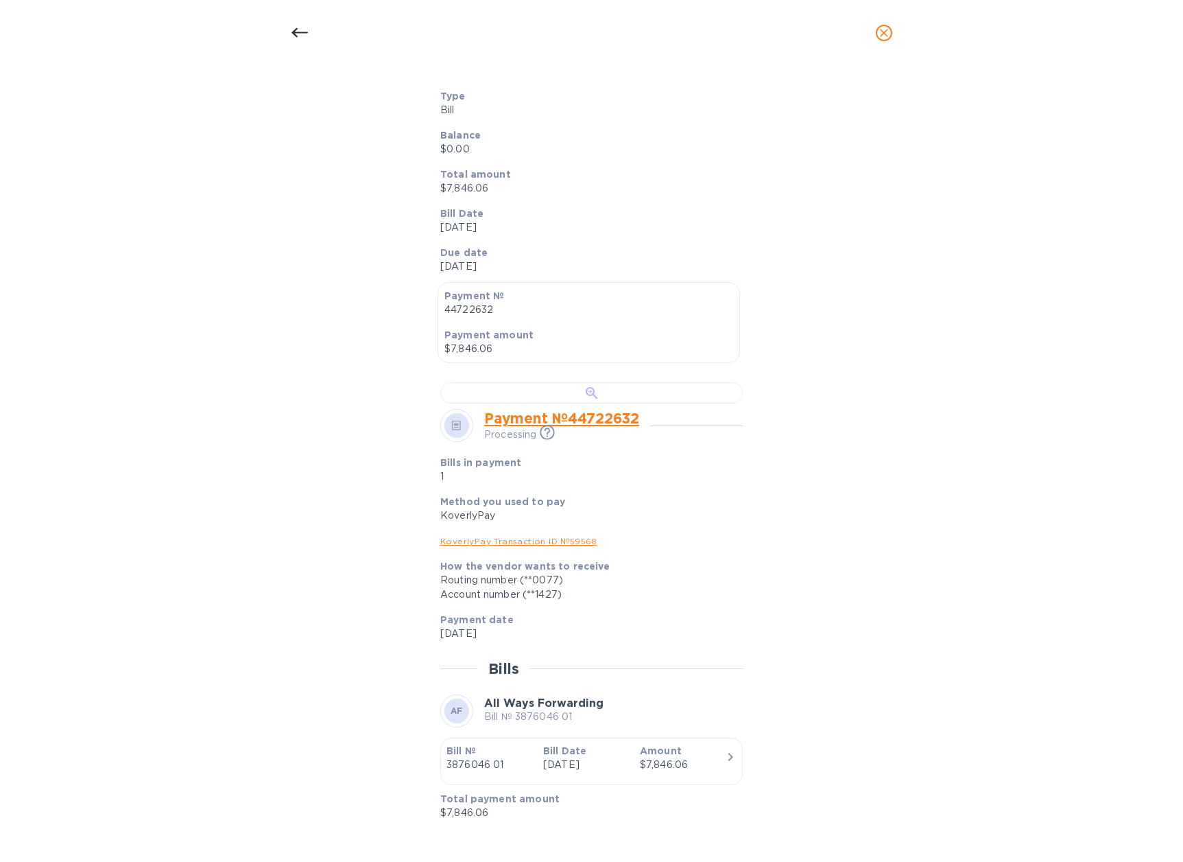
scroll to position [231, 0]
click at [640, 403] on div at bounding box center [591, 392] width 303 height 21
click at [305, 34] on icon at bounding box center [300, 33] width 16 height 16
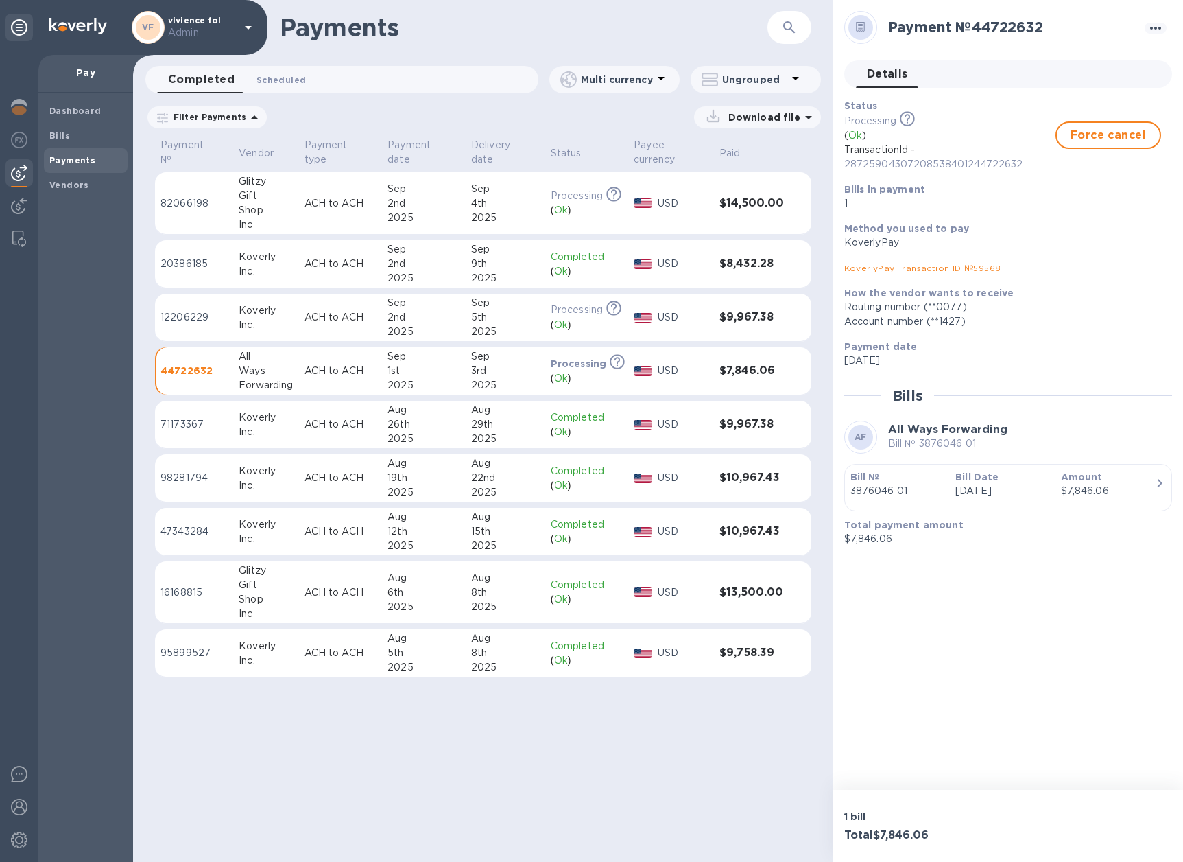
click at [278, 78] on span "Scheduled 0" at bounding box center [281, 80] width 49 height 14
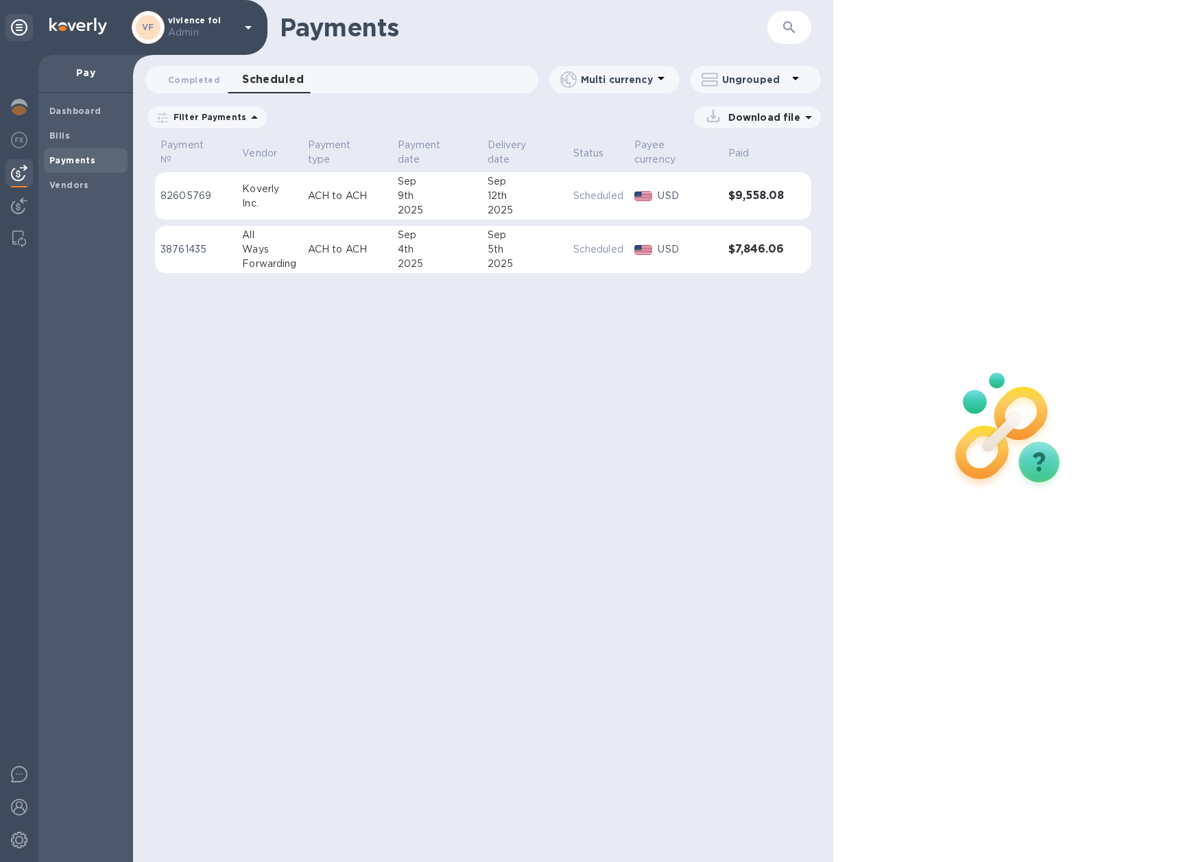
click at [360, 251] on p "ACH to ACH" at bounding box center [347, 249] width 79 height 14
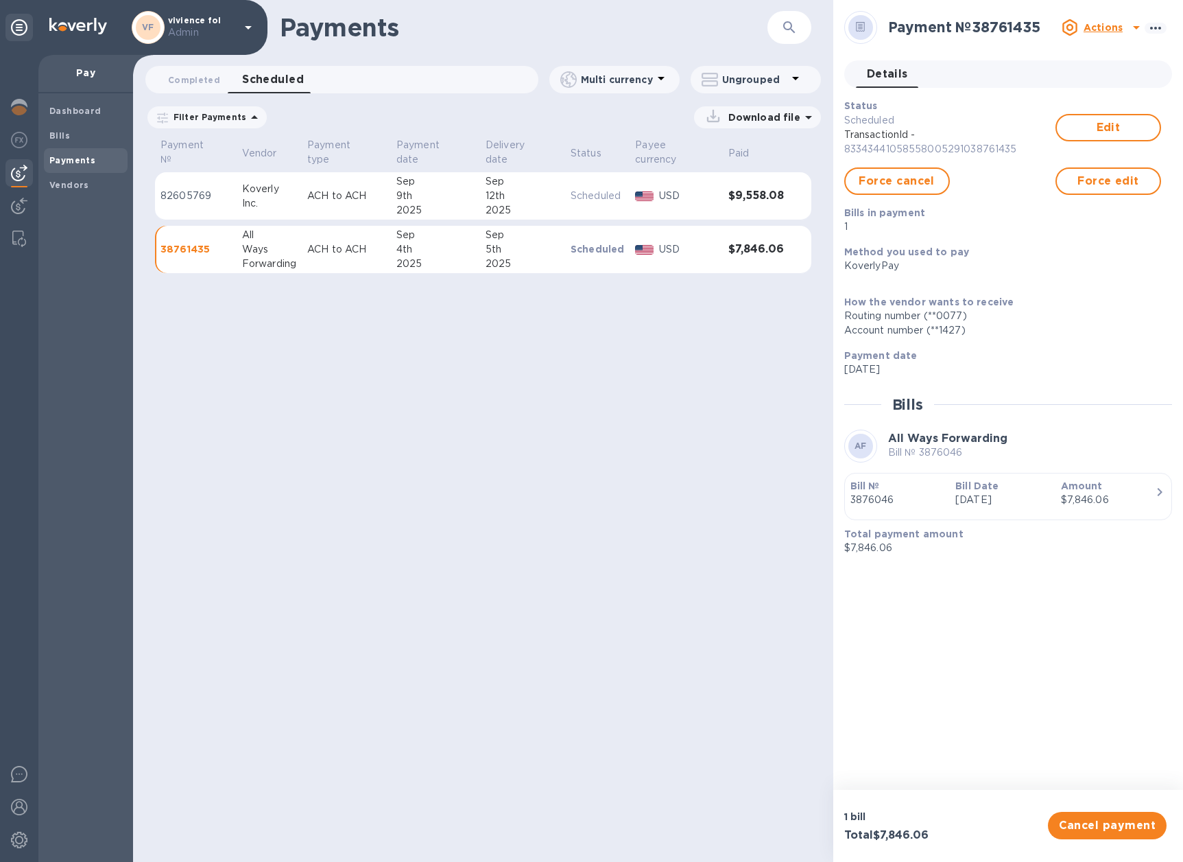
click at [1012, 493] on p "[DATE]" at bounding box center [1003, 500] width 94 height 14
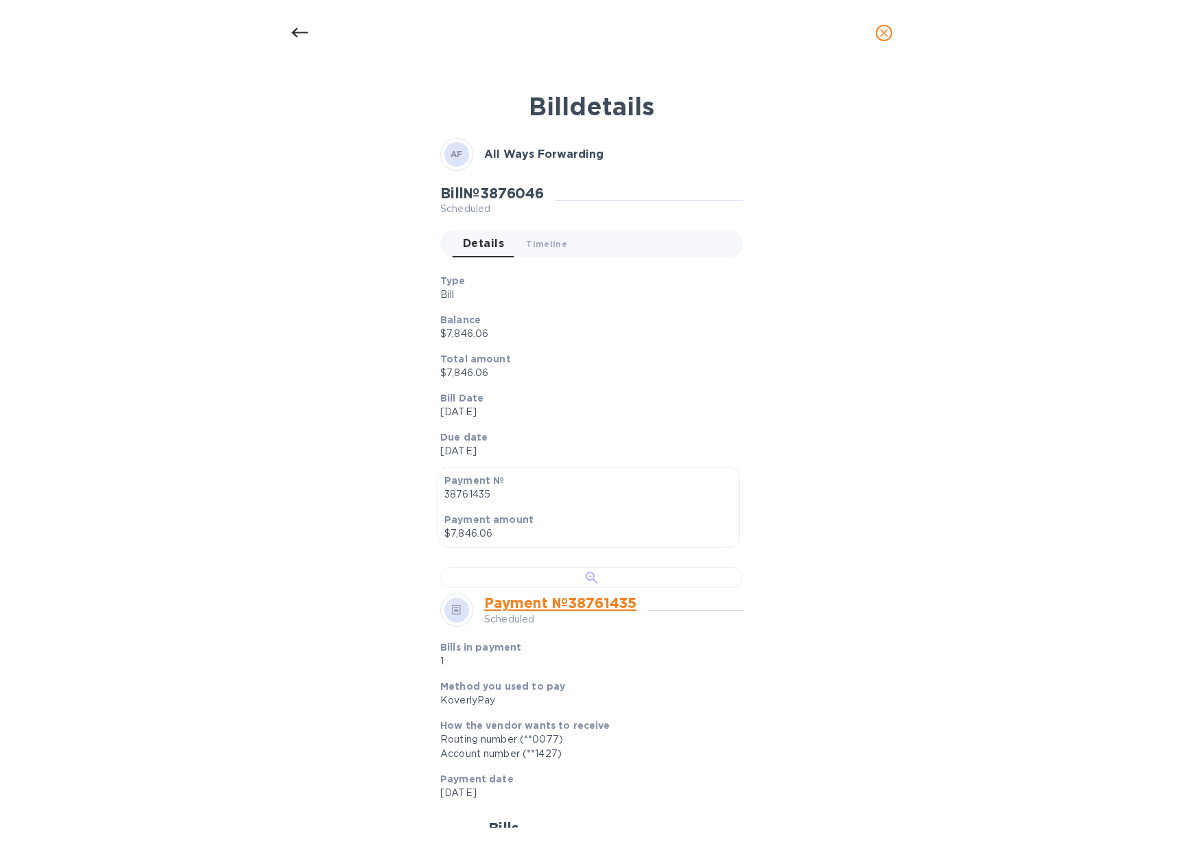
click at [636, 588] on div at bounding box center [591, 577] width 303 height 21
click at [299, 21] on div at bounding box center [299, 32] width 33 height 33
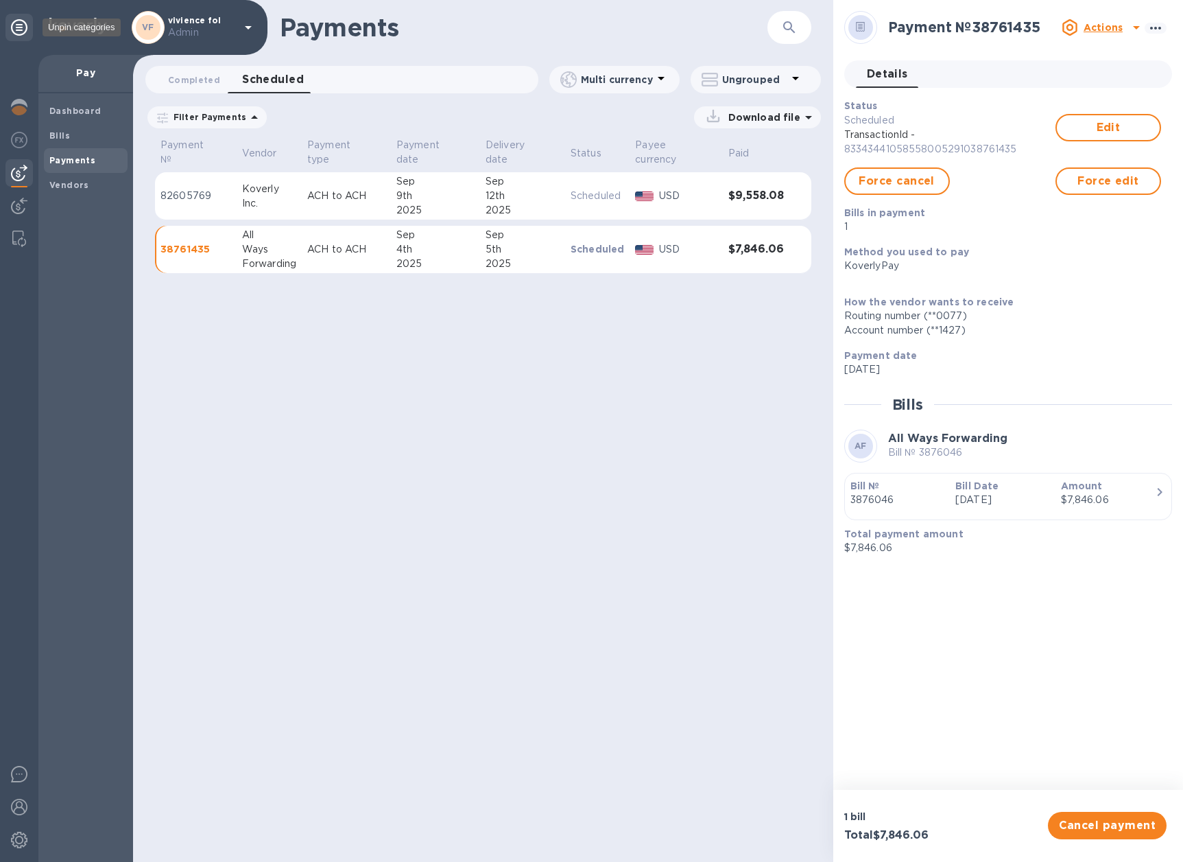
click at [16, 31] on icon at bounding box center [19, 27] width 16 height 16
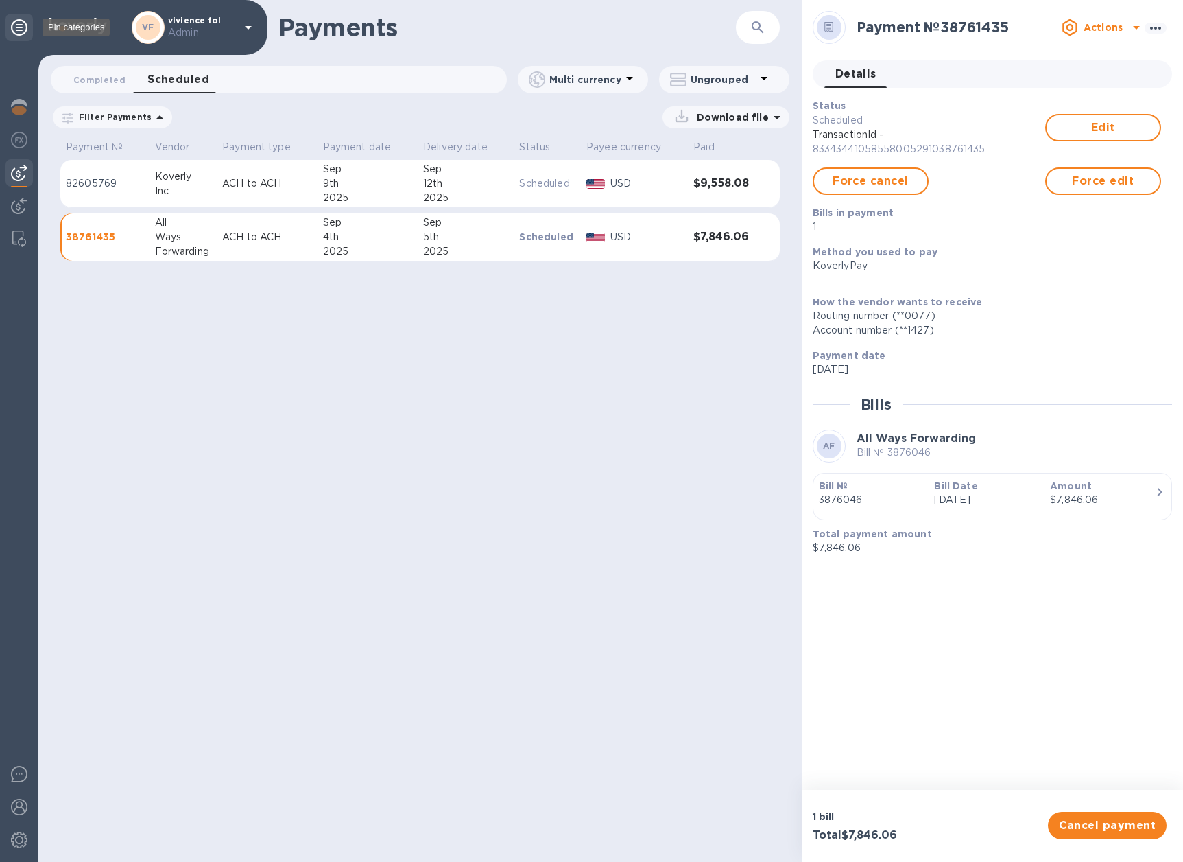
click at [25, 28] on icon at bounding box center [19, 27] width 16 height 16
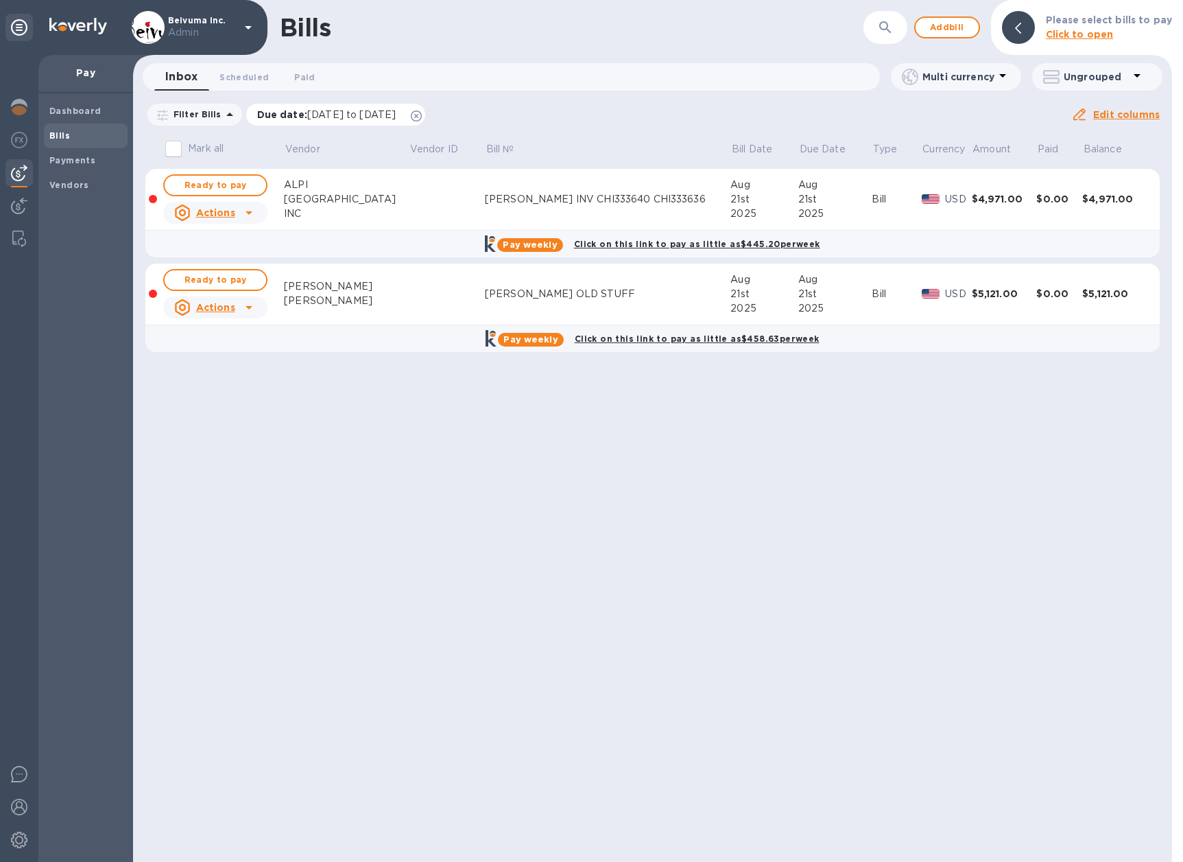
click at [422, 113] on icon at bounding box center [416, 115] width 11 height 11
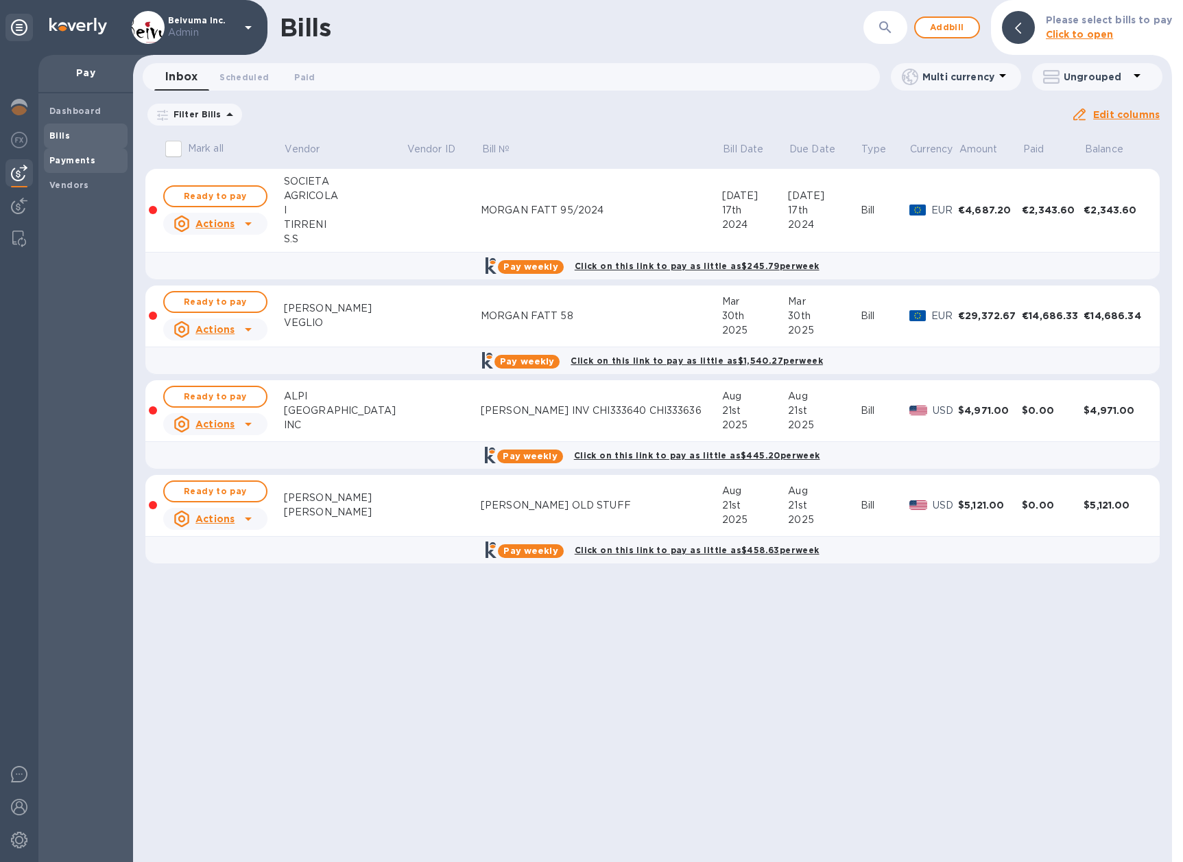
click at [81, 163] on b "Payments" at bounding box center [72, 160] width 46 height 10
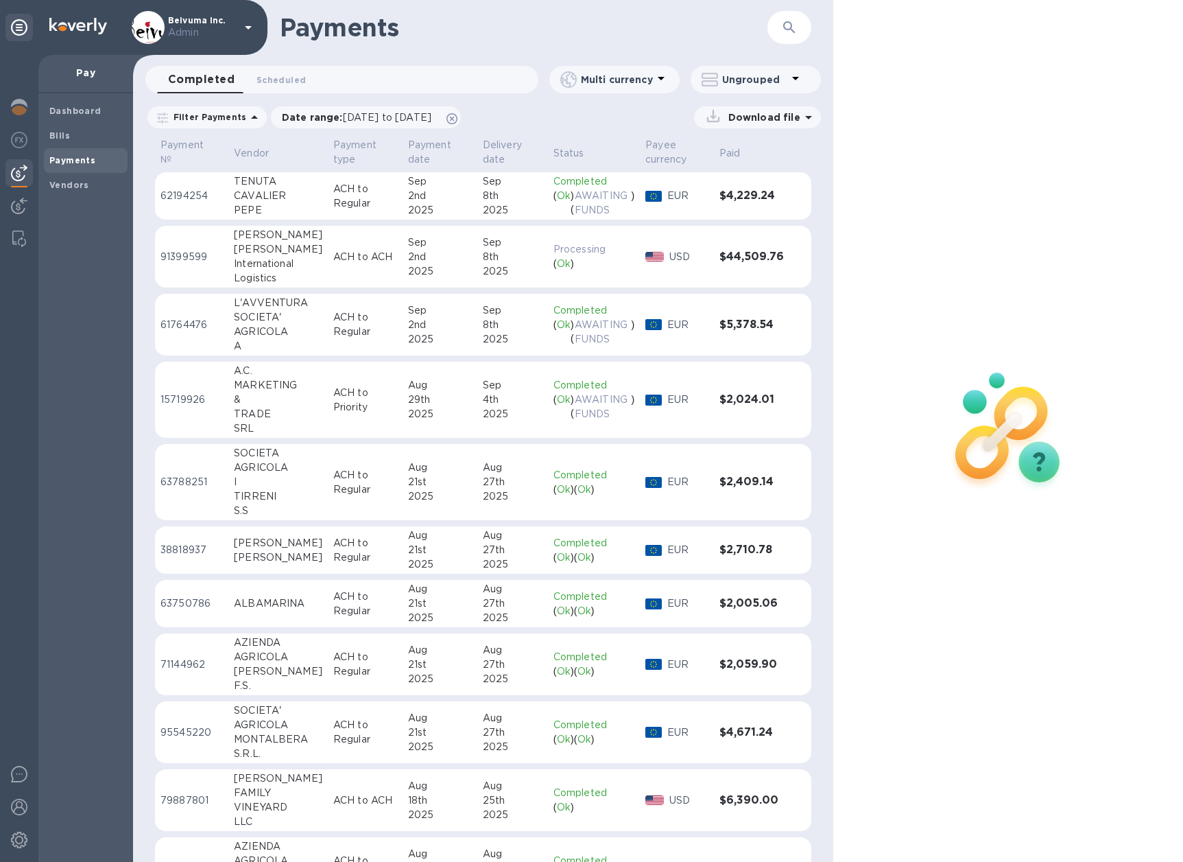
click at [248, 247] on div "Alexander" at bounding box center [278, 249] width 89 height 14
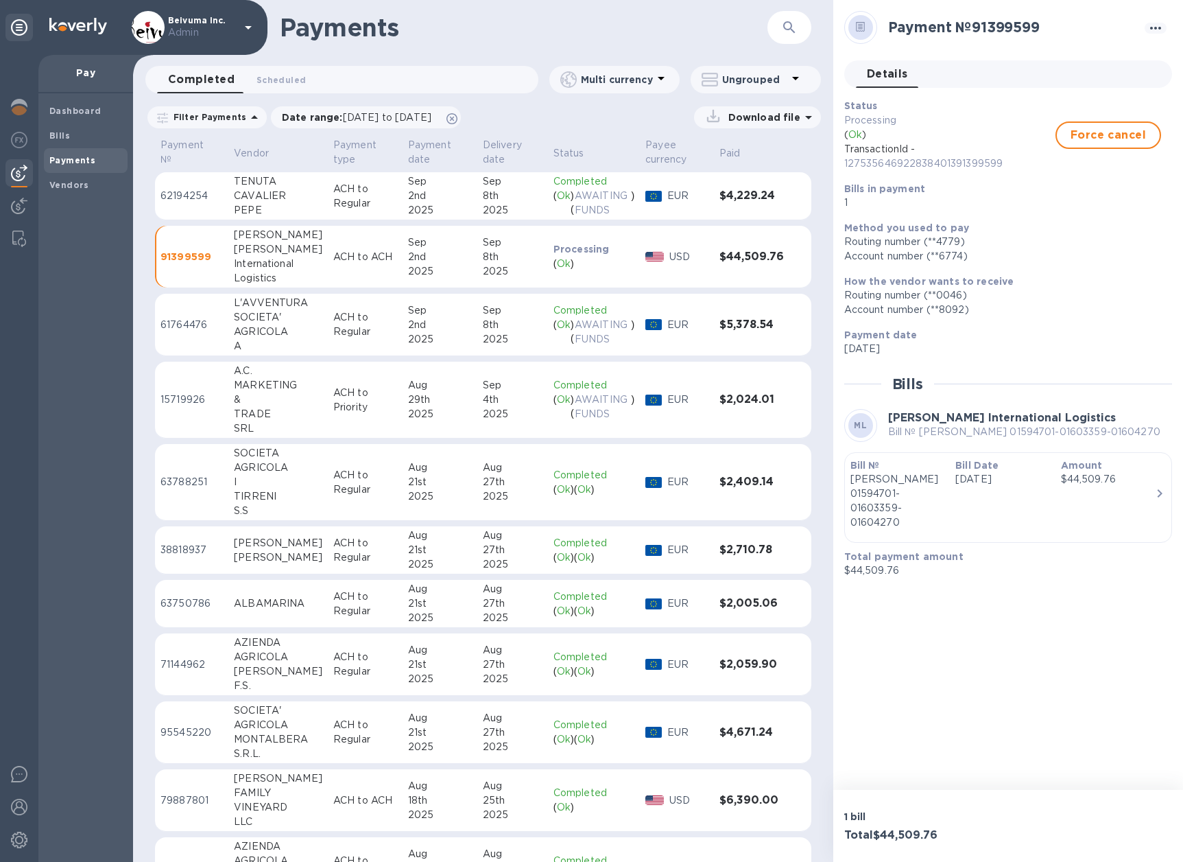
click at [991, 496] on div "Bill Date Sep 2nd 2025" at bounding box center [1002, 494] width 105 height 82
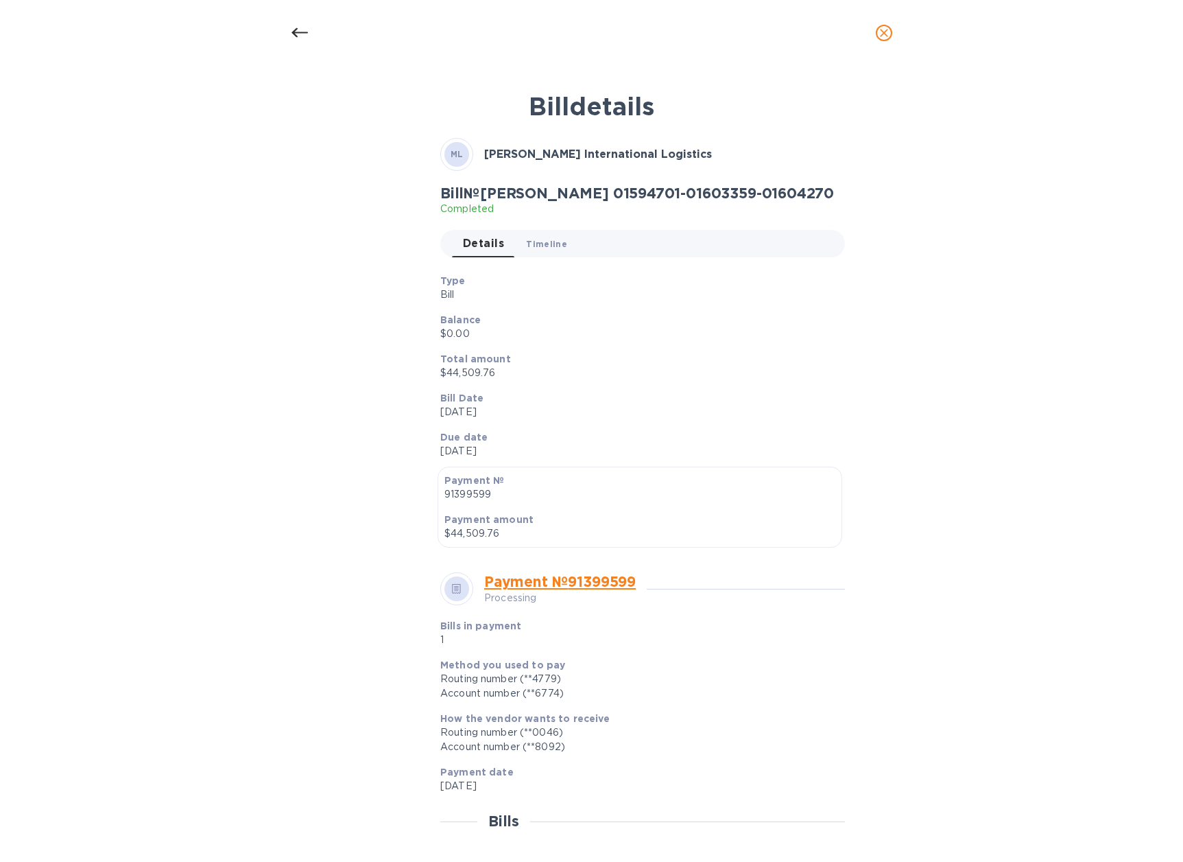
click at [539, 252] on button "Timeline 0" at bounding box center [546, 243] width 63 height 27
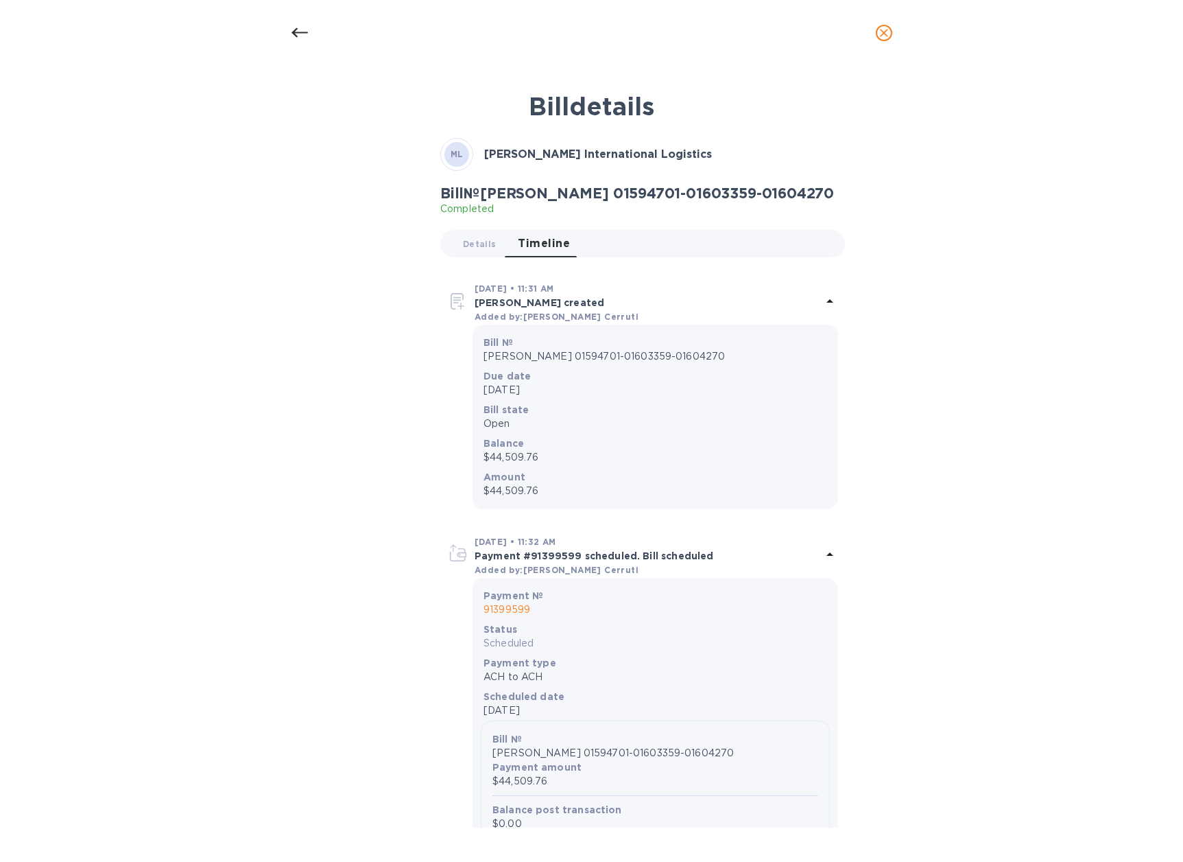
click at [474, 261] on div "Bill № Morgan 01594701-01603359-01604270 Completed Details 0 Timeline 0" at bounding box center [643, 226] width 410 height 89
click at [473, 241] on span "Details 0" at bounding box center [479, 244] width 33 height 14
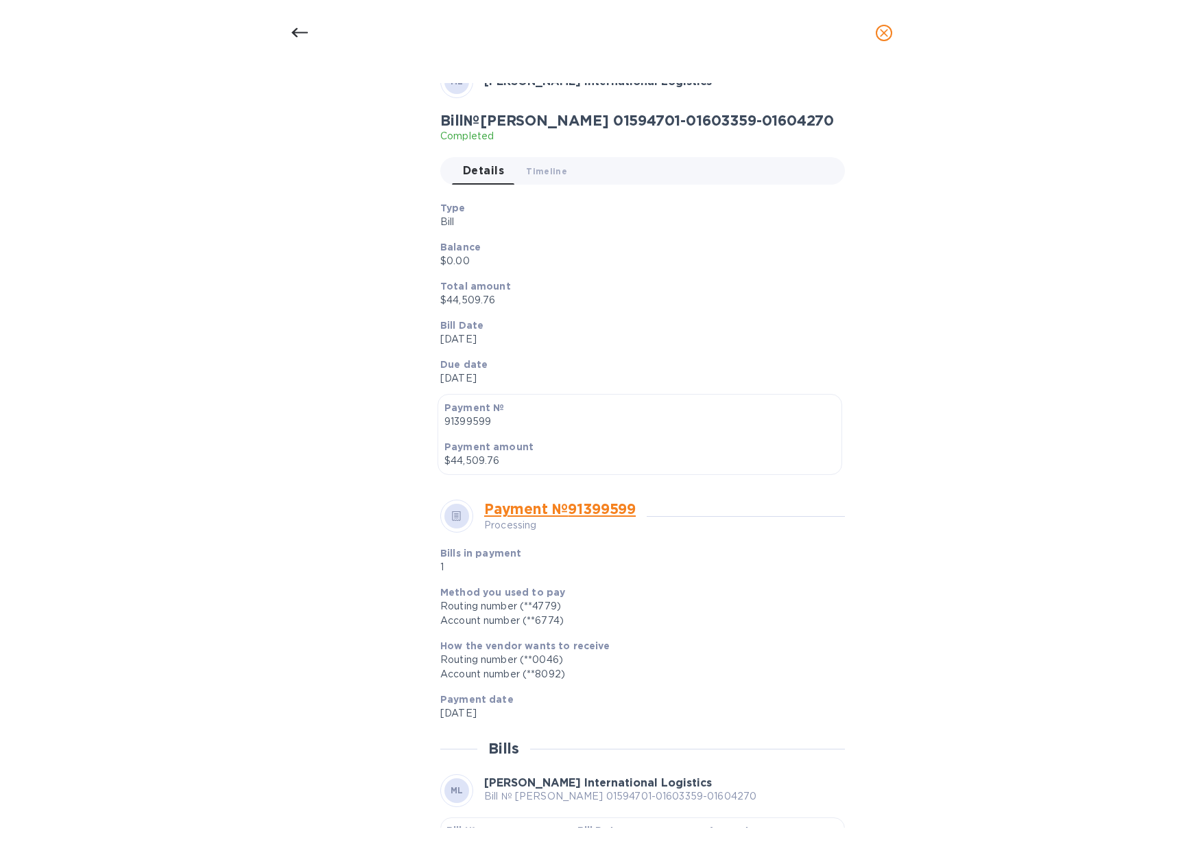
scroll to position [196, 0]
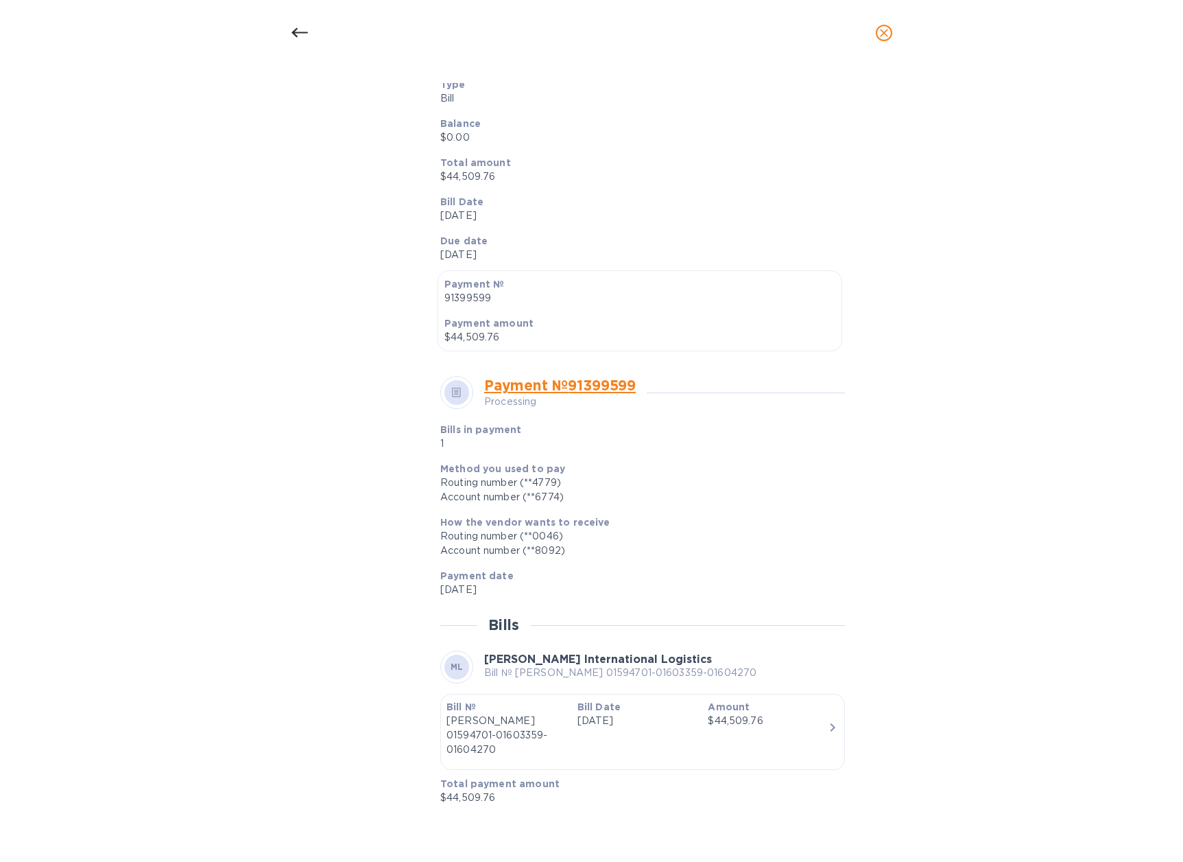
click at [539, 734] on p "Morgan 01594701-01603359-01604270" at bounding box center [507, 735] width 120 height 43
click at [825, 734] on icon "button" at bounding box center [833, 727] width 16 height 16
click at [545, 386] on link "Payment № 91399599" at bounding box center [560, 385] width 152 height 17
